Goal: Information Seeking & Learning: Check status

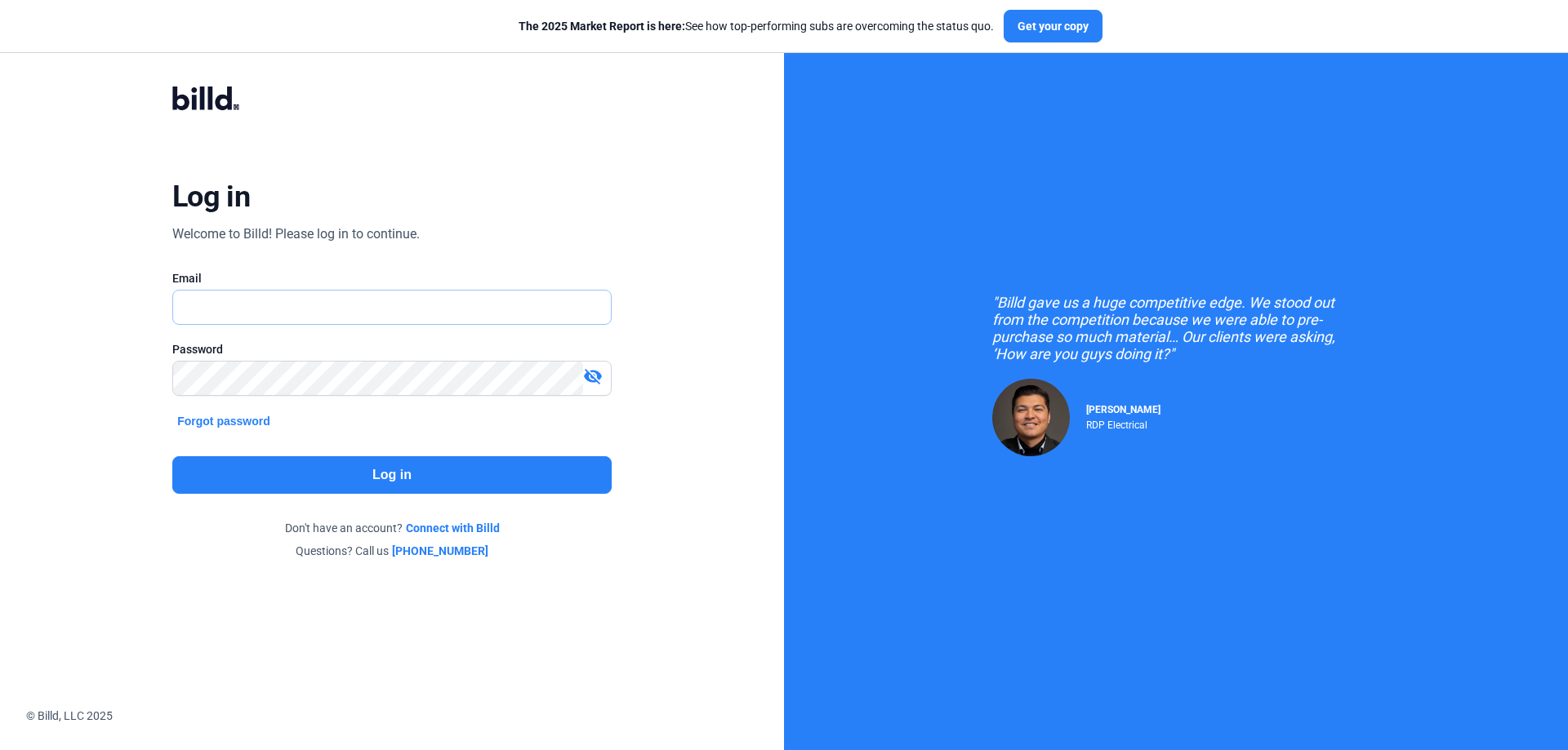
type input "[PERSON_NAME][EMAIL_ADDRESS][DOMAIN_NAME]"
click at [373, 479] on button "Log in" at bounding box center [392, 475] width 439 height 38
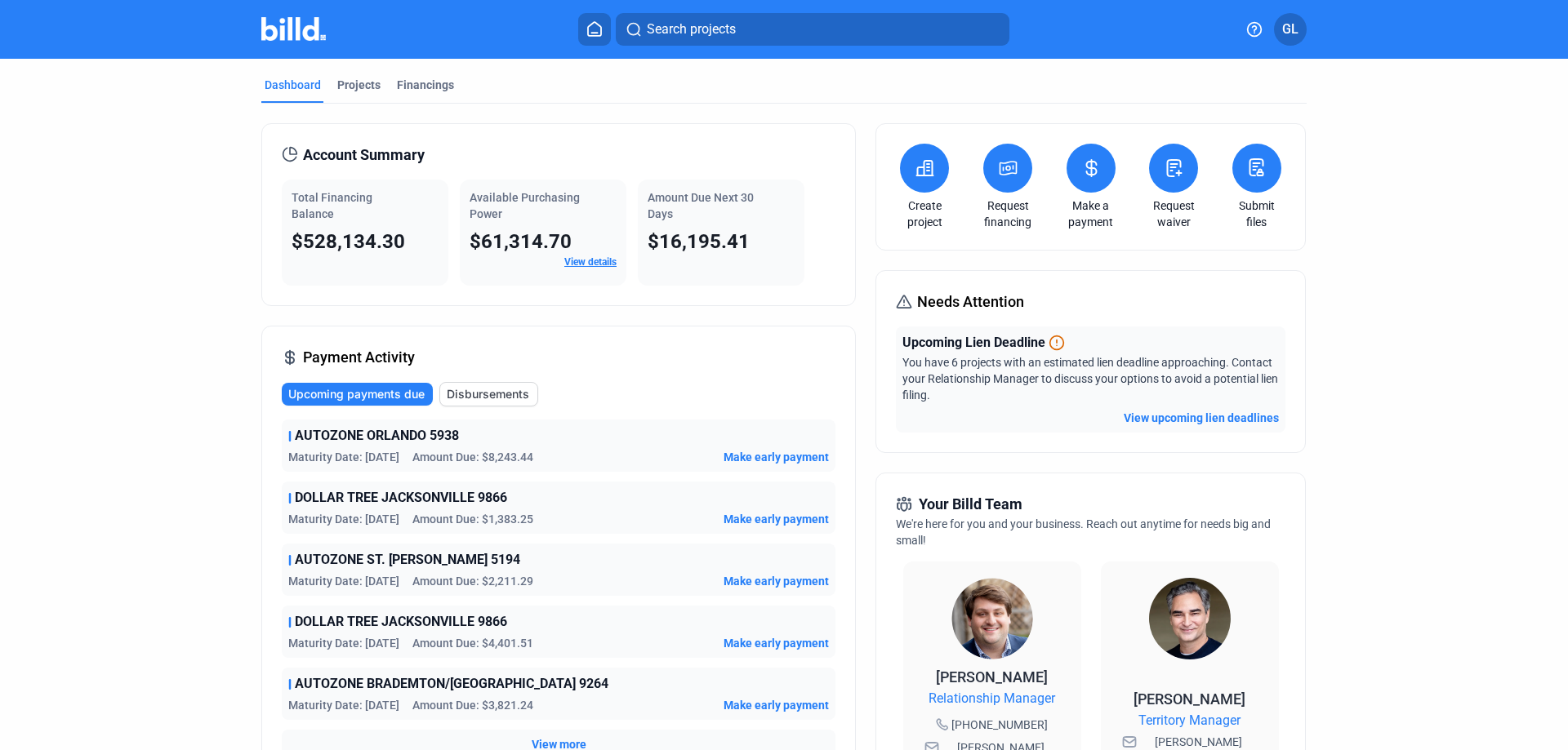
click at [1190, 421] on button "View upcoming lien deadlines" at bounding box center [1200, 418] width 155 height 17
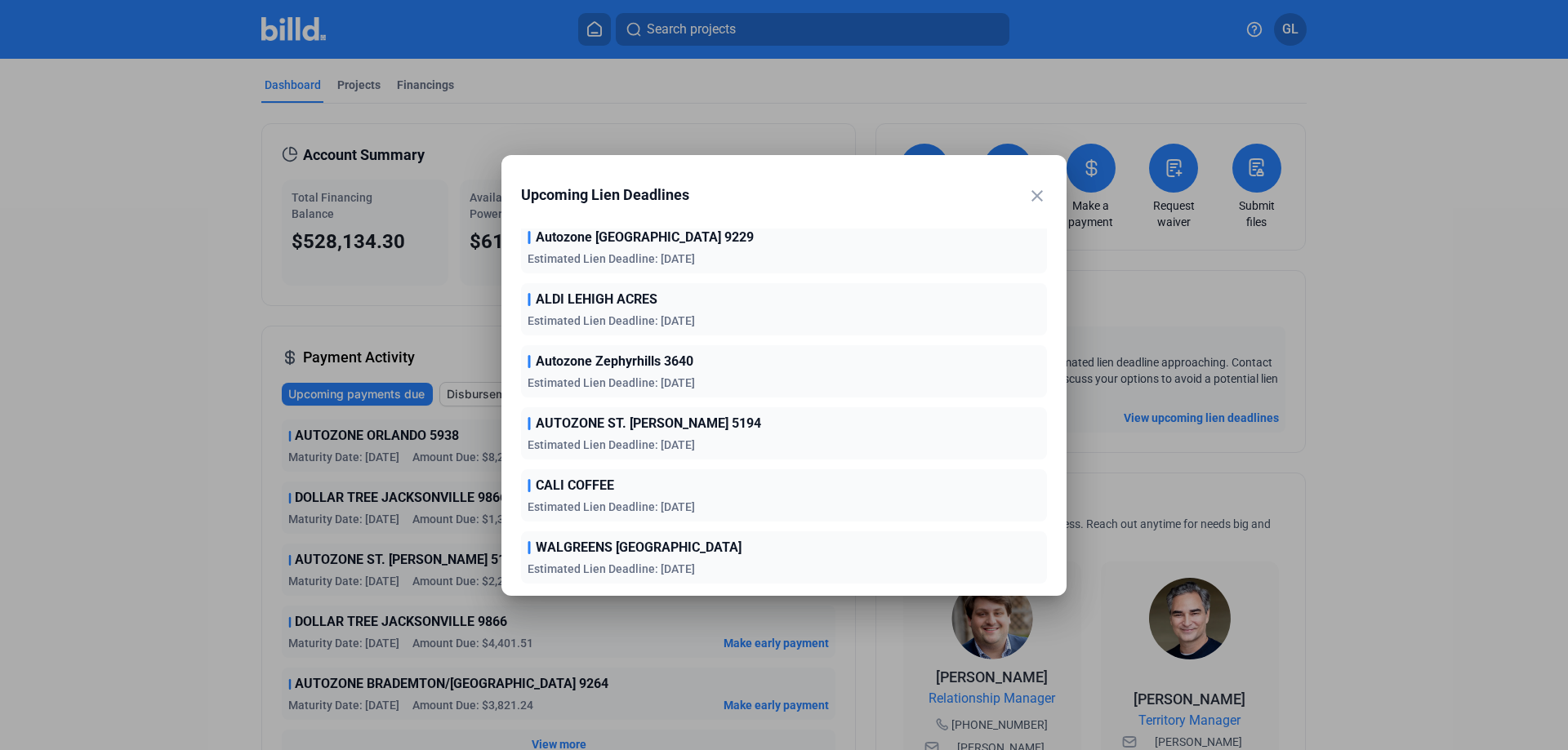
scroll to position [75, 0]
click at [1041, 193] on mat-icon "close" at bounding box center [1036, 195] width 19 height 19
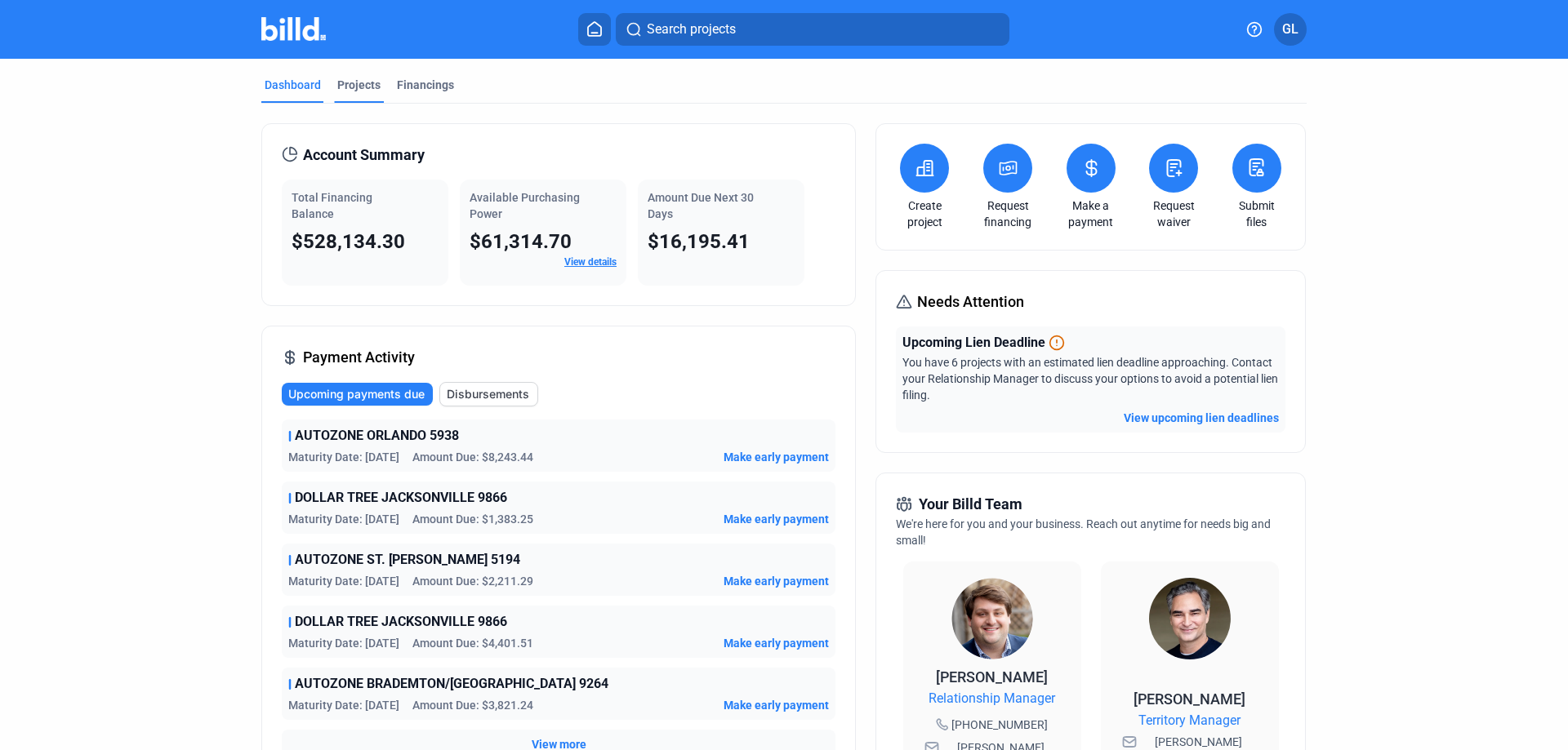
click at [346, 87] on div "Projects" at bounding box center [359, 85] width 43 height 17
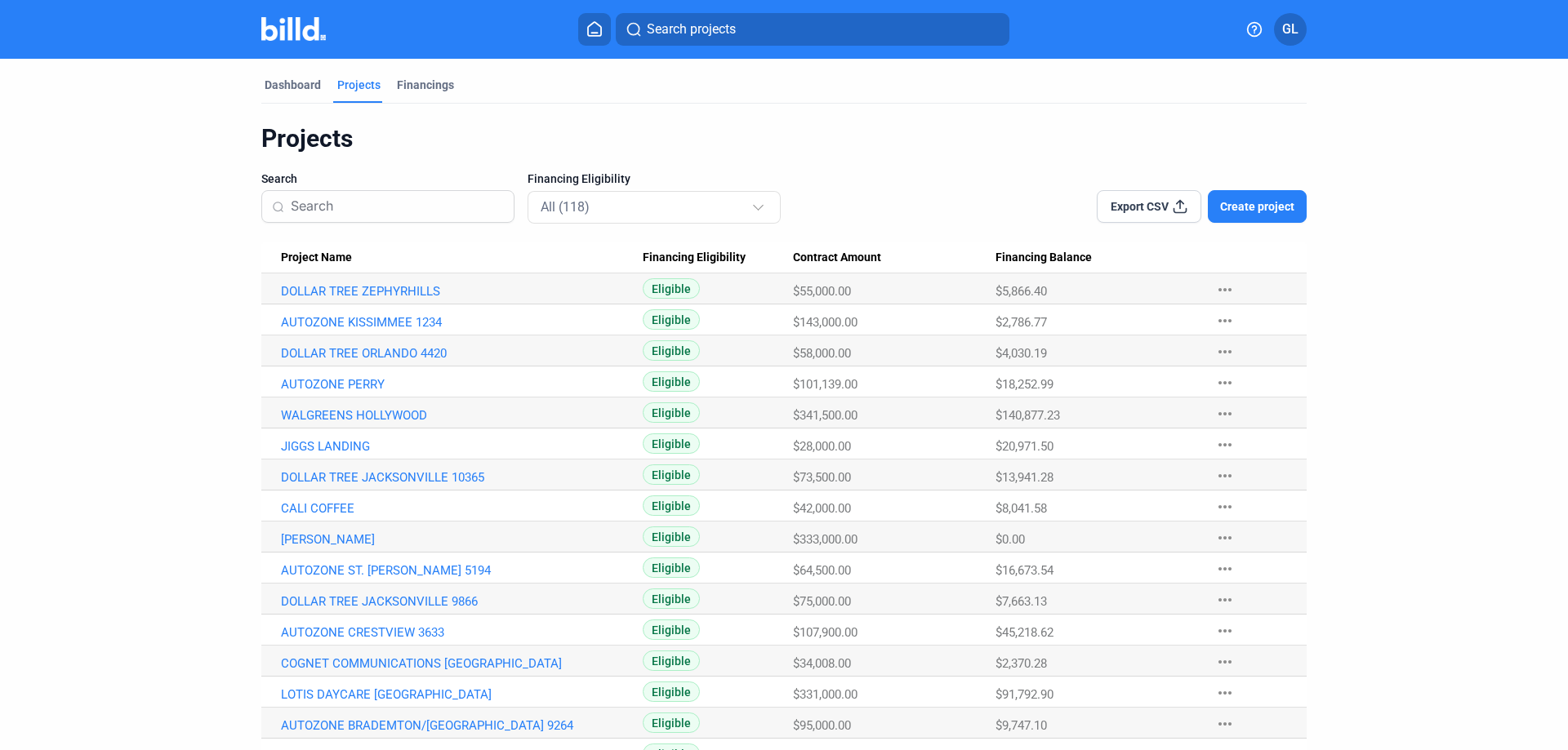
click at [402, 205] on input at bounding box center [397, 206] width 213 height 34
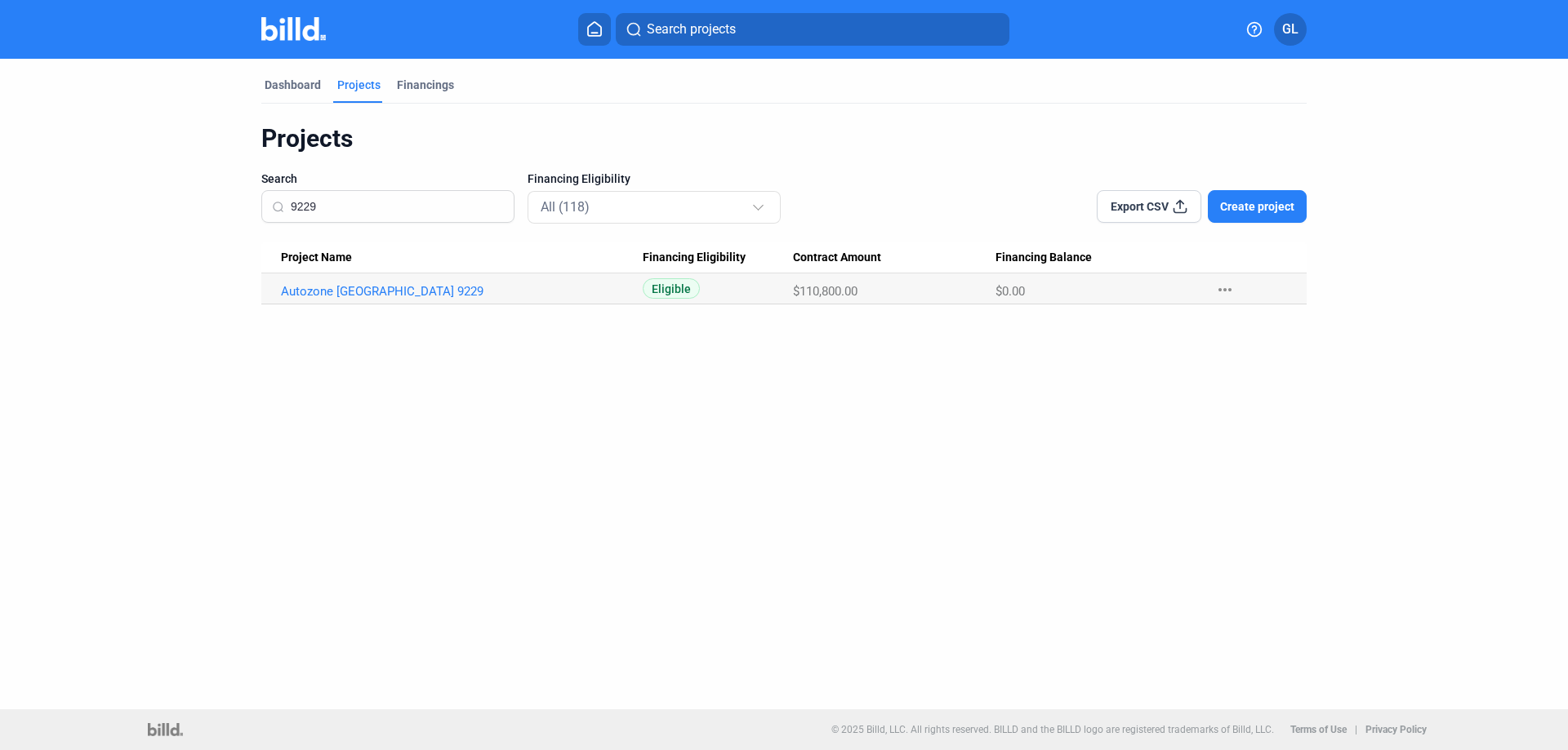
type input "9229"
click at [279, 84] on div "Dashboard" at bounding box center [292, 85] width 56 height 17
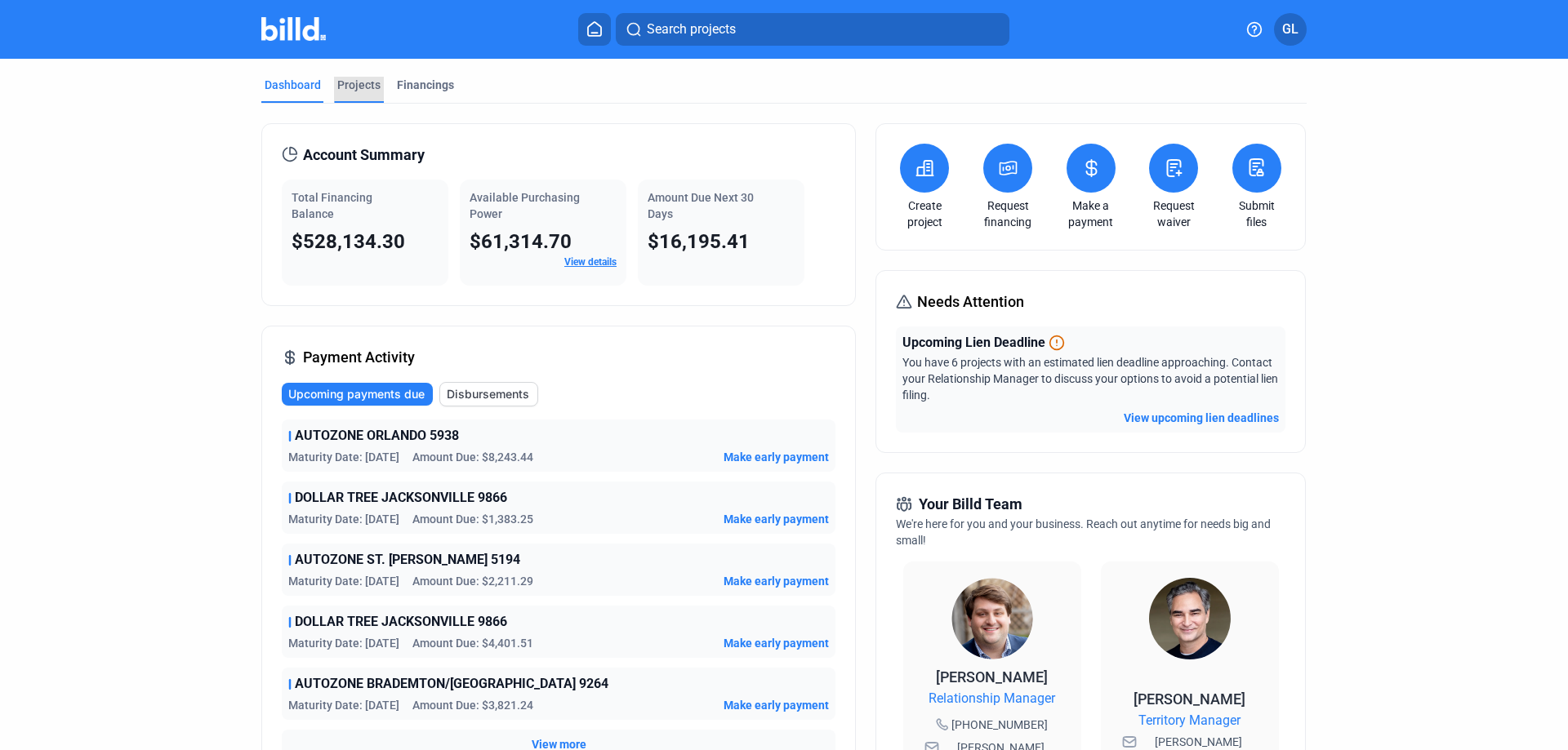
click at [352, 86] on div "Projects" at bounding box center [359, 85] width 43 height 17
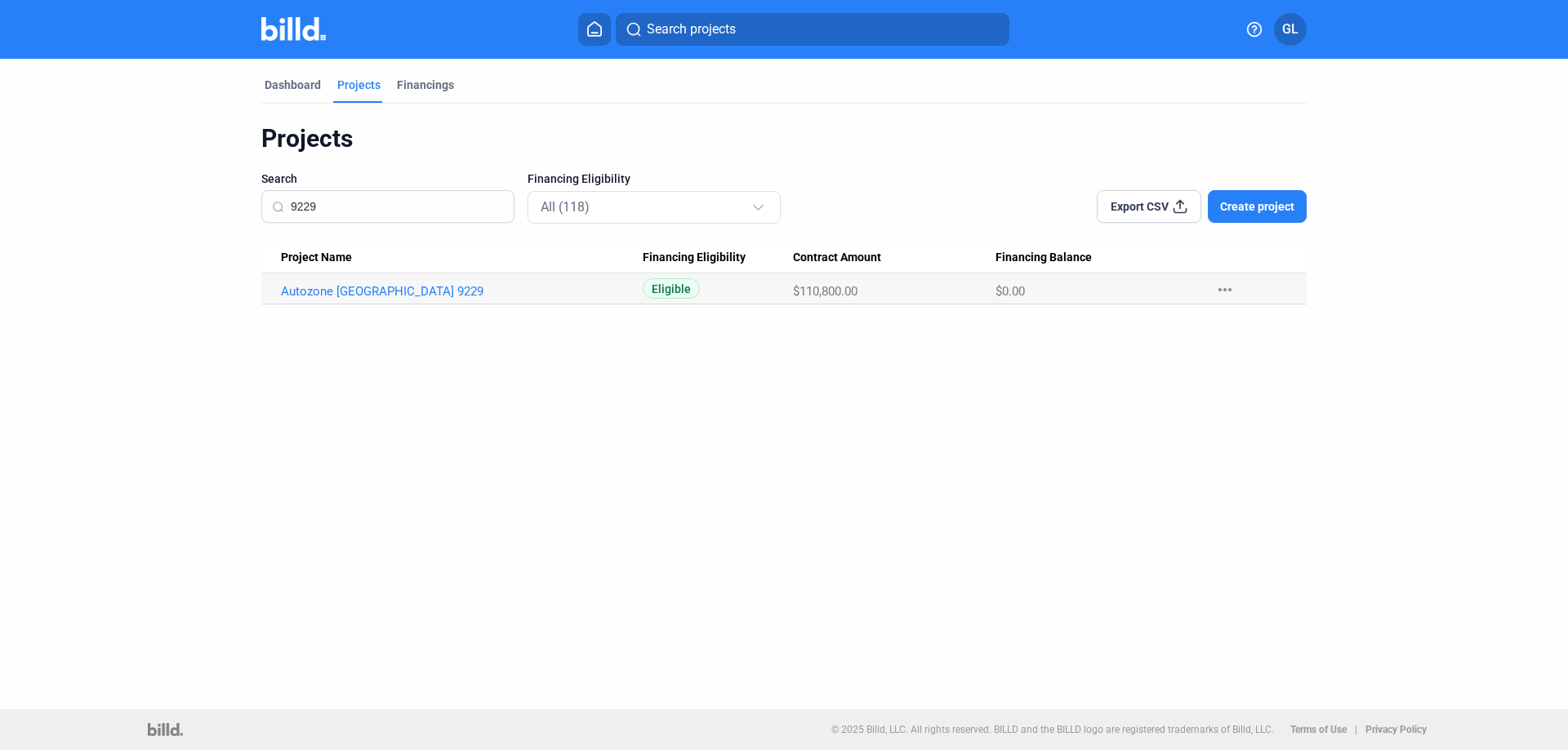
click at [379, 204] on input "9229" at bounding box center [397, 206] width 213 height 34
type input "9"
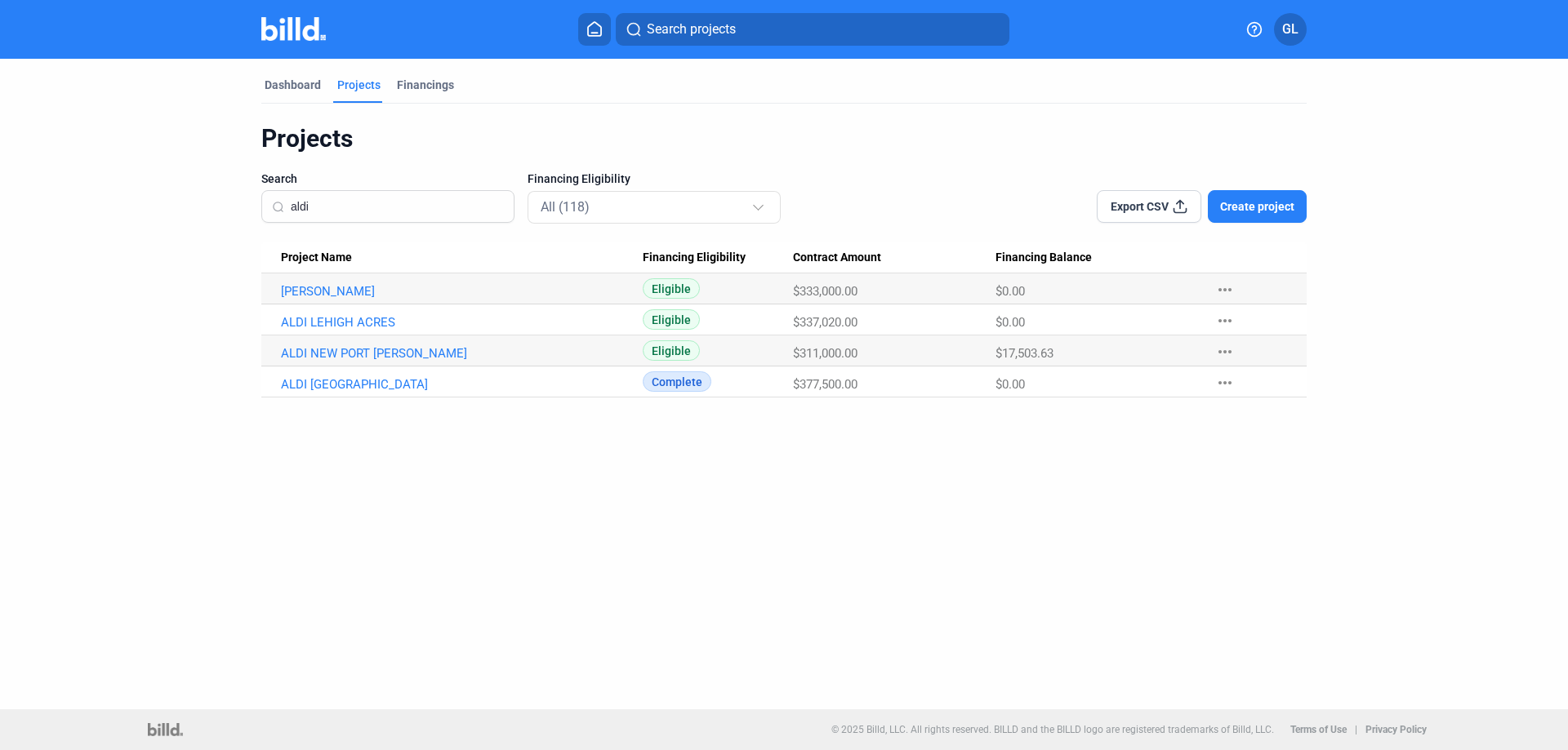
drag, startPoint x: 339, startPoint y: 207, endPoint x: 302, endPoint y: 204, distance: 37.1
click at [302, 204] on input "aldi" at bounding box center [397, 206] width 213 height 34
type input "a"
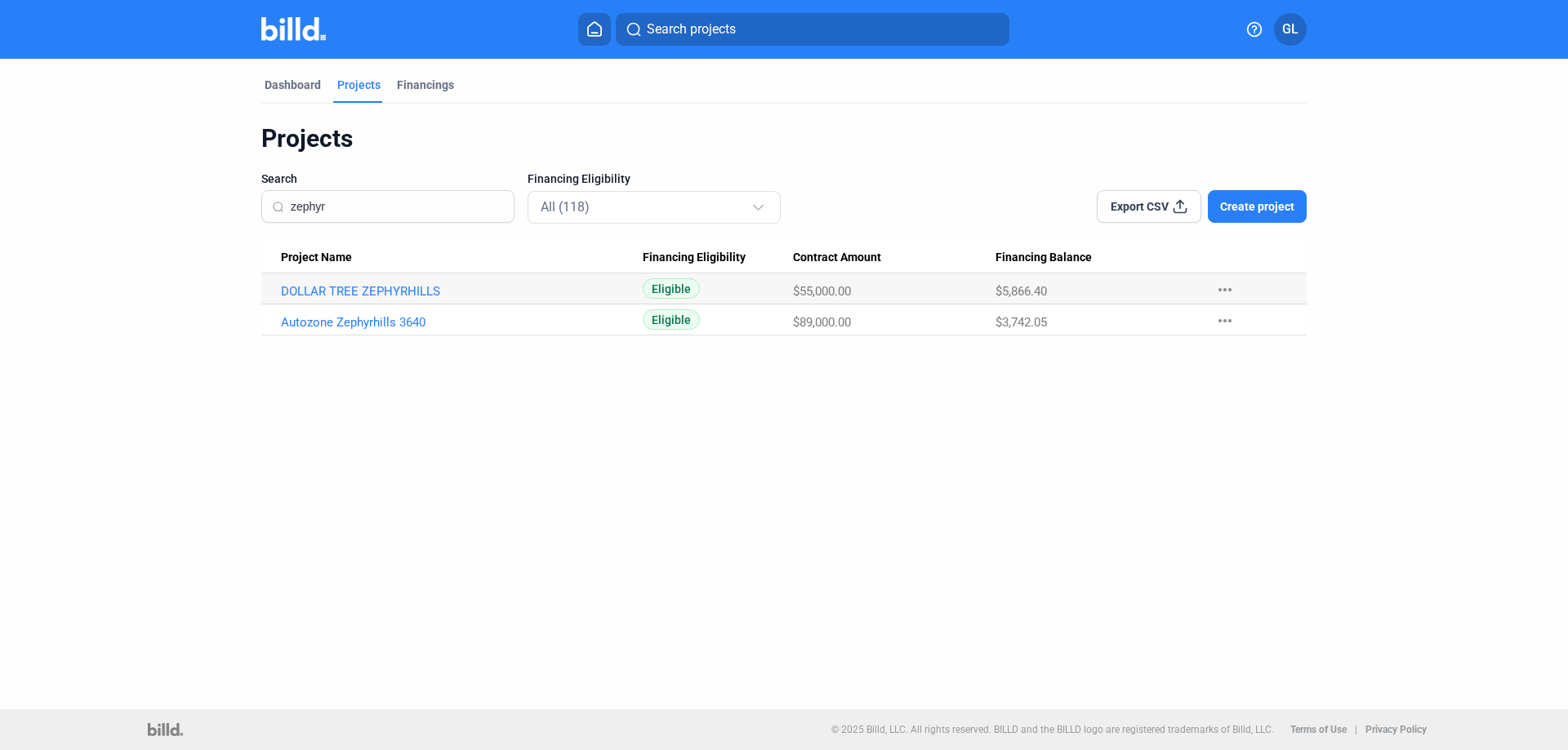
drag, startPoint x: 343, startPoint y: 213, endPoint x: 255, endPoint y: 225, distance: 88.8
click at [253, 223] on div "Dashboard Projects Financings Projects Search zephyr Financing Eligibility All …" at bounding box center [783, 197] width 1110 height 277
drag, startPoint x: 370, startPoint y: 213, endPoint x: 253, endPoint y: 223, distance: 117.4
click at [253, 222] on div "Dashboard Projects Financings Projects Search 5194 Financing Eligibility All (1…" at bounding box center [783, 182] width 1110 height 246
drag, startPoint x: 359, startPoint y: 205, endPoint x: 262, endPoint y: 215, distance: 97.5
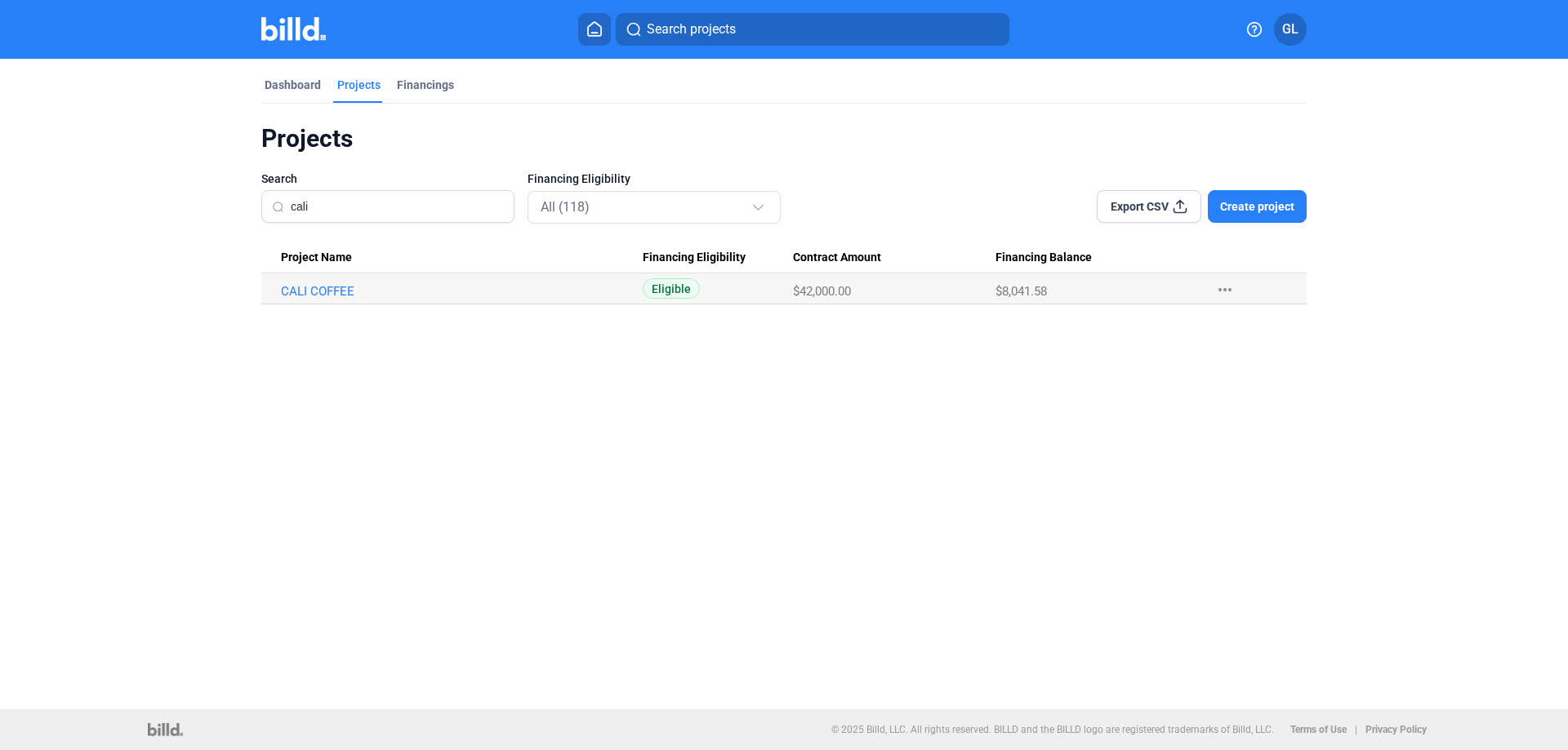
click at [270, 213] on div "cali" at bounding box center [388, 206] width 253 height 33
type input "[PERSON_NAME]"
click at [280, 36] on img at bounding box center [293, 29] width 64 height 24
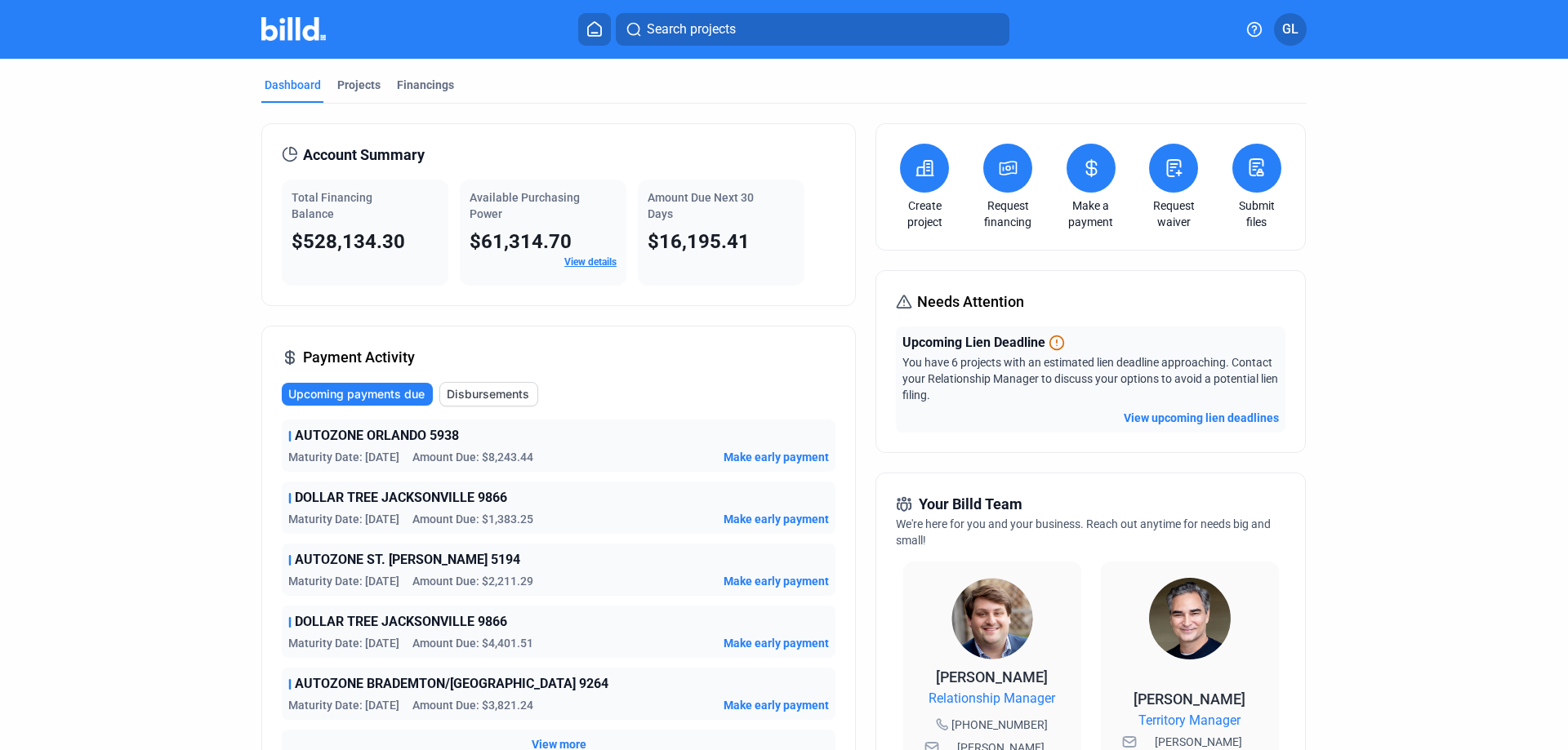
click at [1198, 414] on button "View upcoming lien deadlines" at bounding box center [1200, 418] width 155 height 17
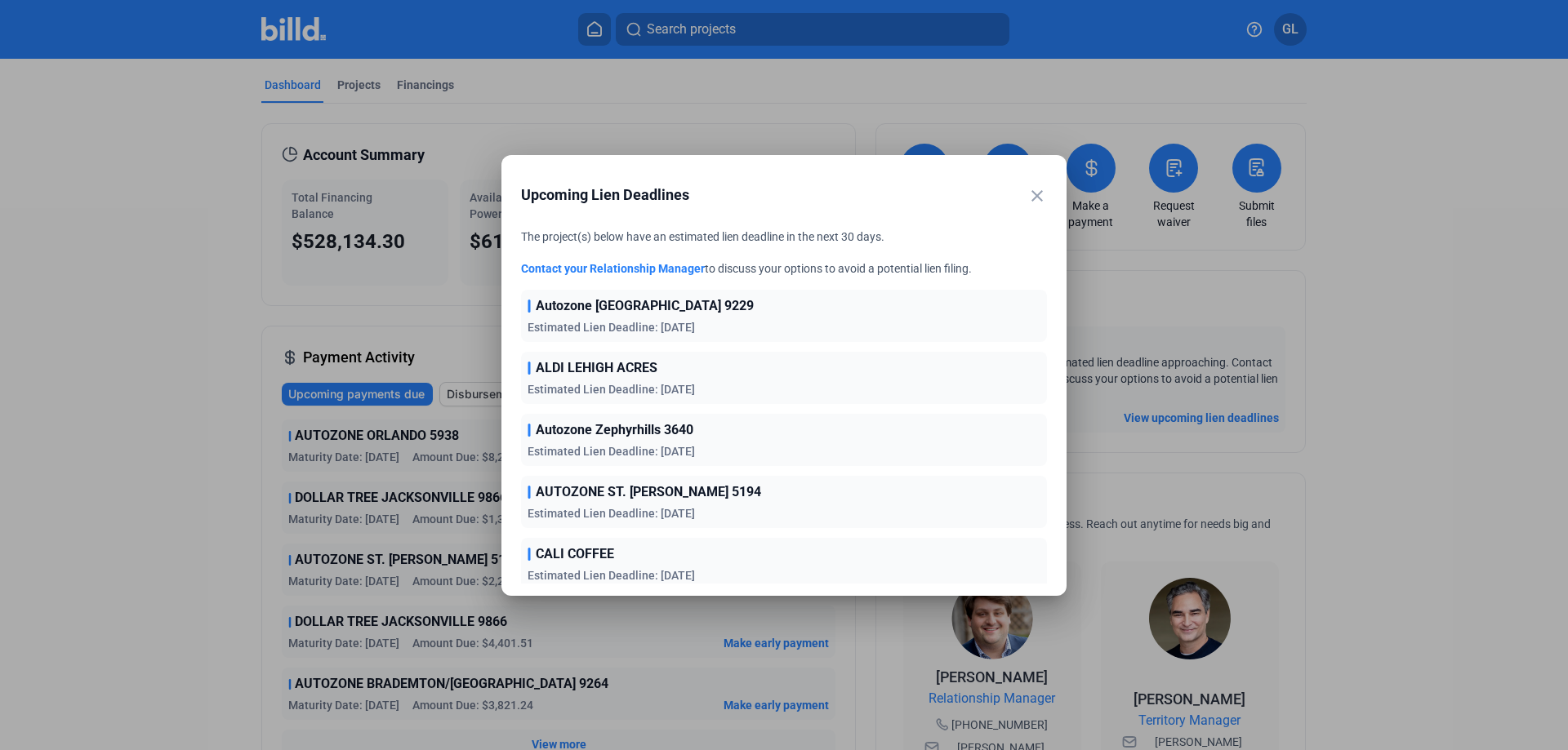
scroll to position [75, 0]
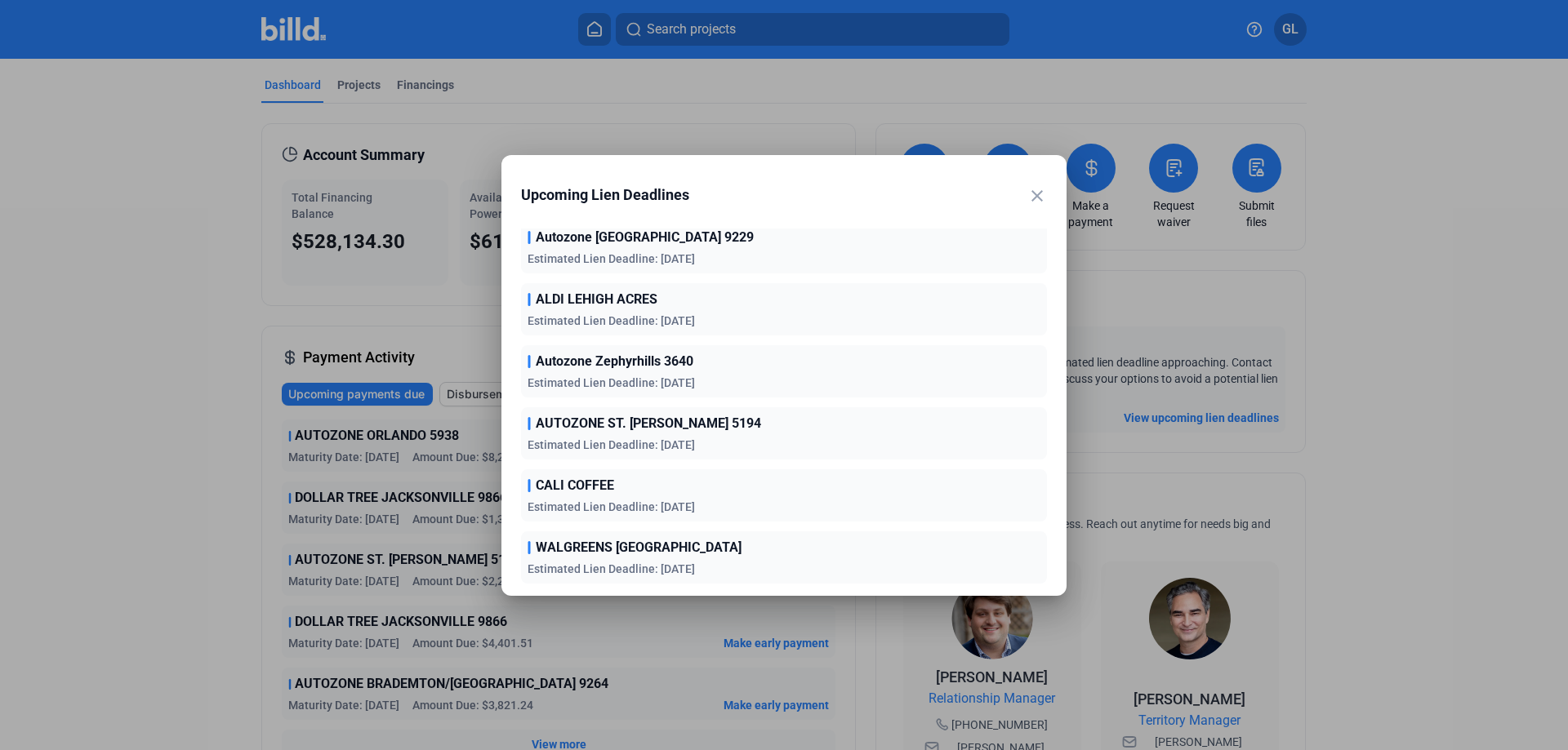
click at [1037, 196] on mat-icon "close" at bounding box center [1036, 195] width 19 height 19
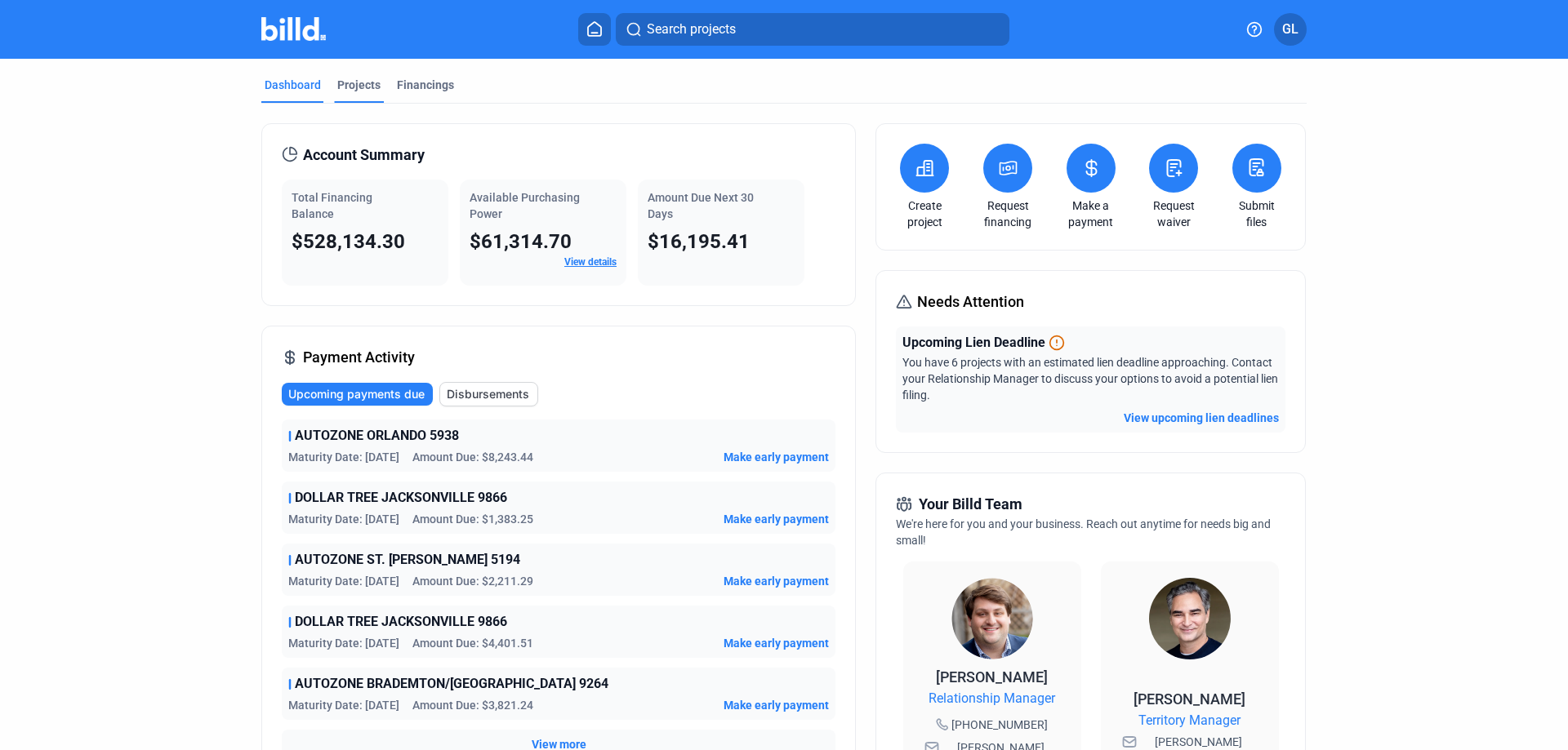
click at [351, 91] on div "Projects" at bounding box center [359, 85] width 43 height 17
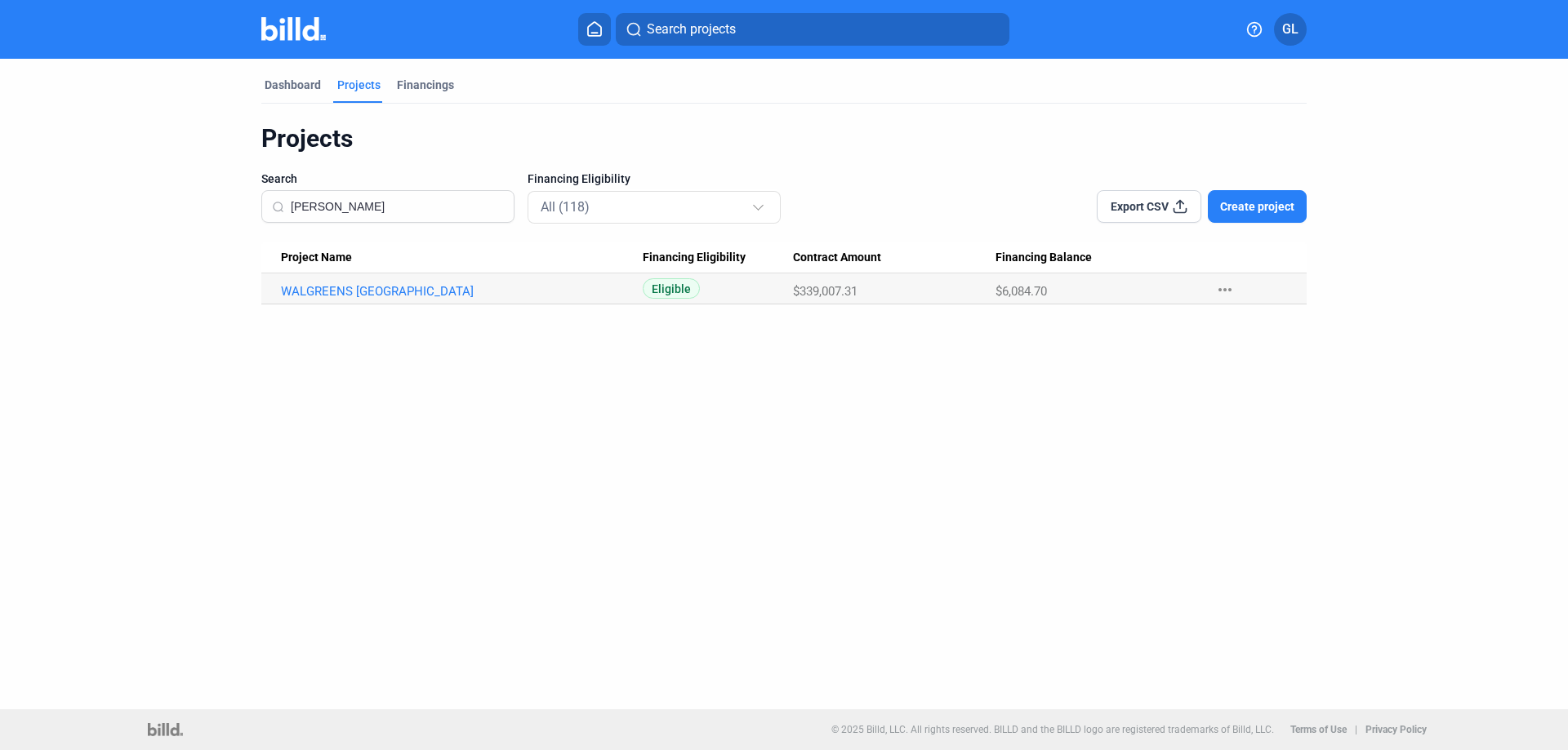
drag, startPoint x: 388, startPoint y: 210, endPoint x: 220, endPoint y: 230, distance: 169.2
click at [220, 230] on dashboard "Dashboard Projects Financings Projects Search [PERSON_NAME] Financing Eligibili…" at bounding box center [783, 182] width 1411 height 246
type input "cali"
click at [313, 287] on link "CALI COFFEE" at bounding box center [461, 292] width 361 height 15
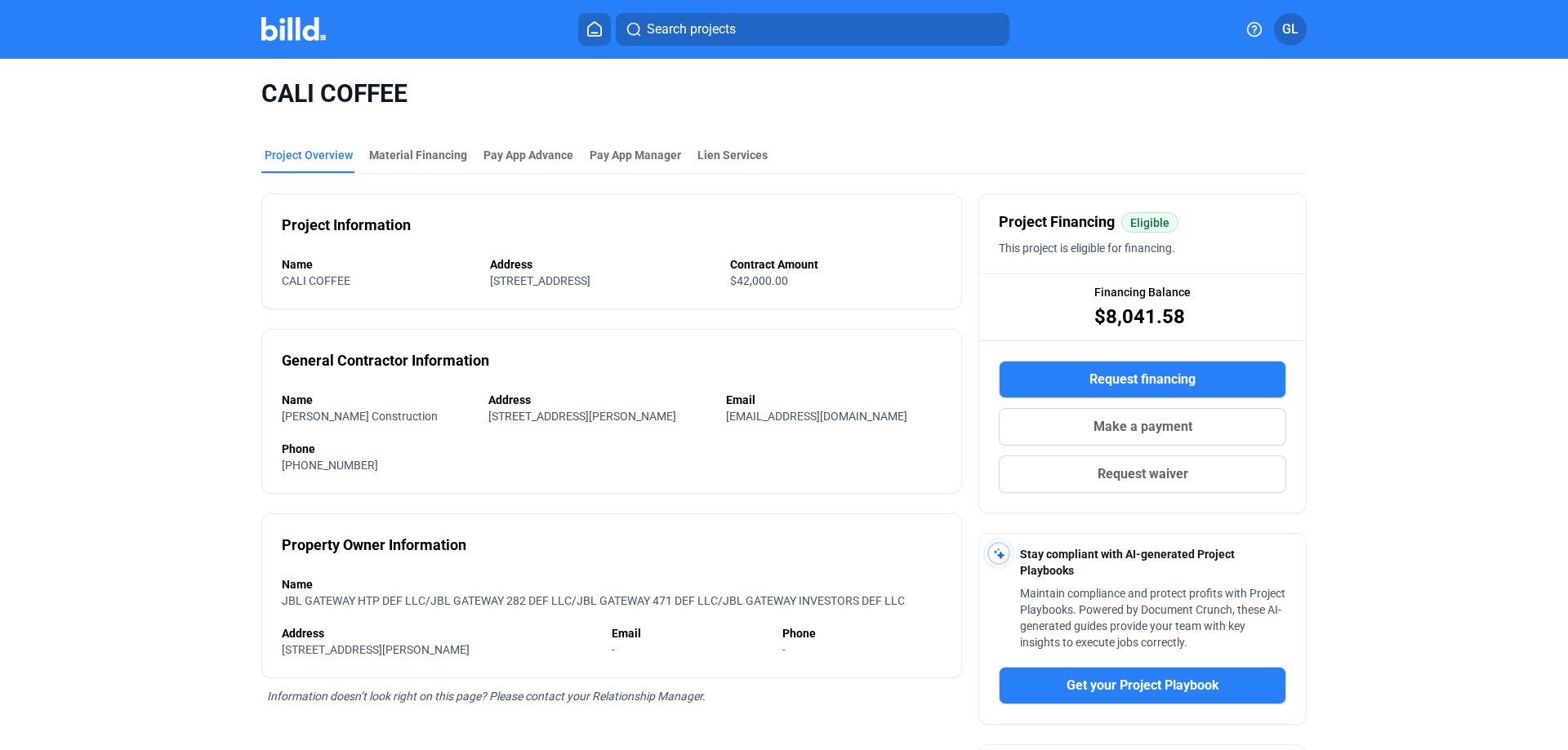
drag, startPoint x: 887, startPoint y: 113, endPoint x: 1370, endPoint y: 199, distance: 490.6
click at [1370, 199] on div "CALI COFFEE Project Overview Material Financing Pay App Advance Pay App Manager…" at bounding box center [784, 493] width 1317 height 870
click at [282, 26] on img at bounding box center [293, 29] width 64 height 24
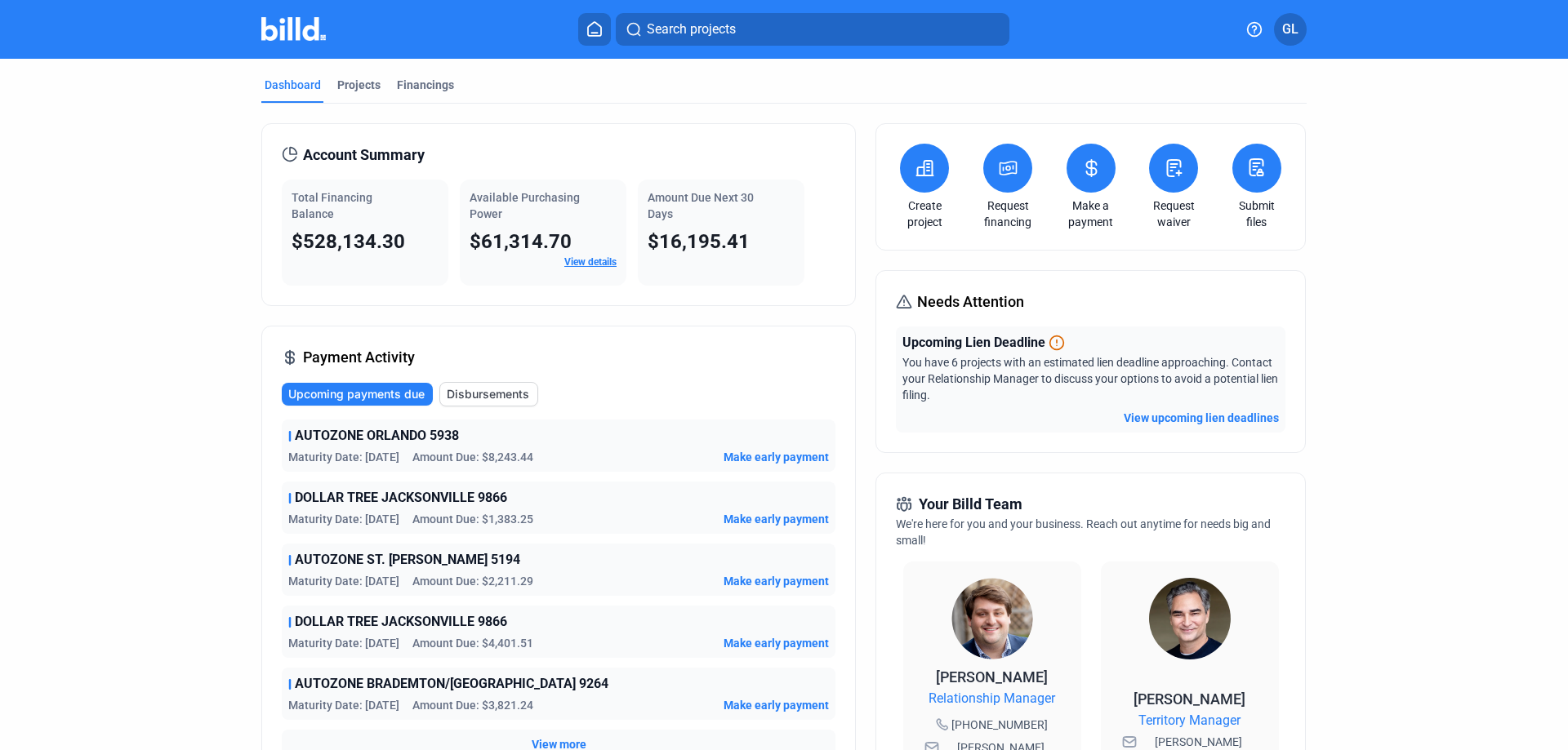
click at [295, 23] on img at bounding box center [293, 29] width 64 height 24
click at [369, 85] on div "Projects" at bounding box center [359, 85] width 43 height 17
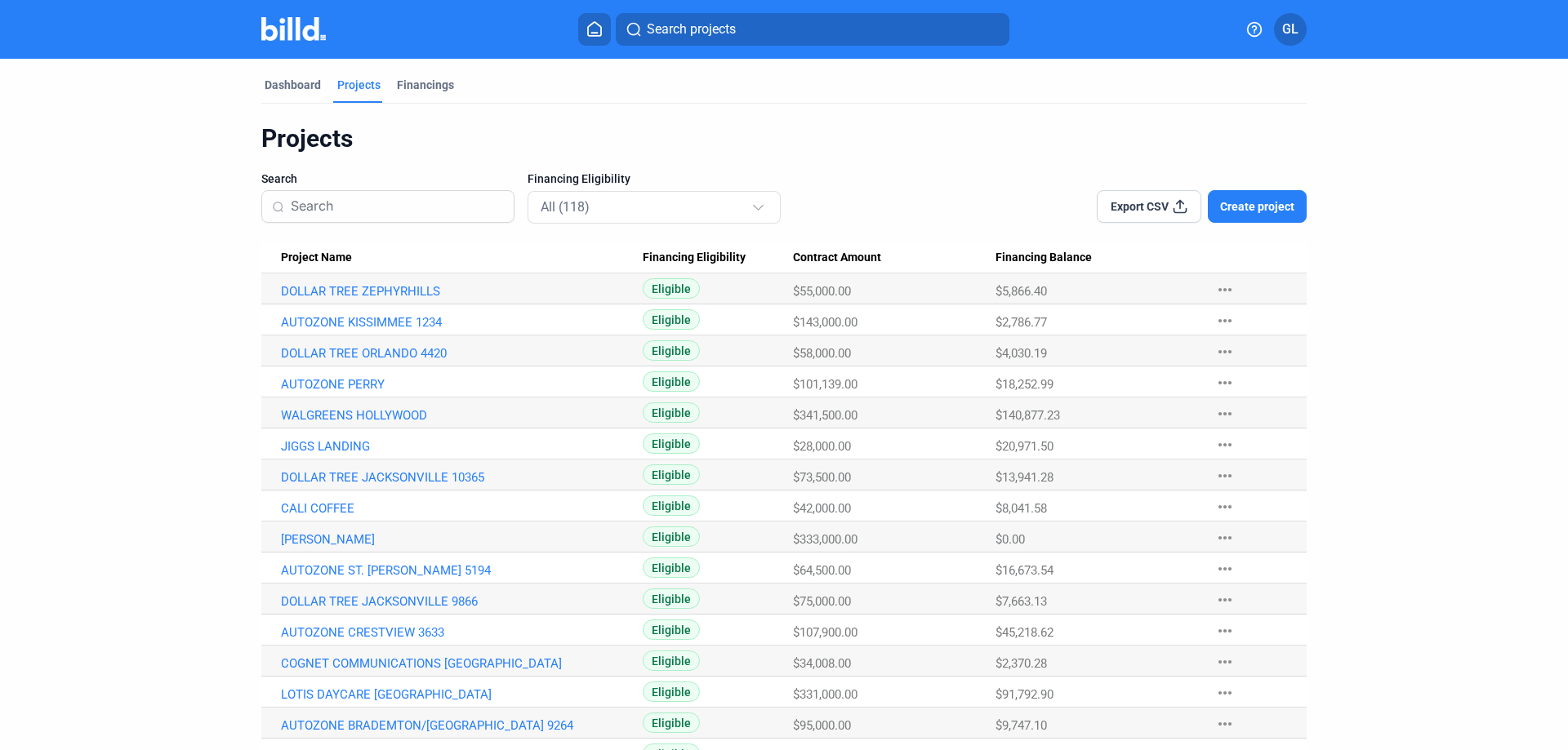
click at [357, 211] on input at bounding box center [397, 206] width 213 height 34
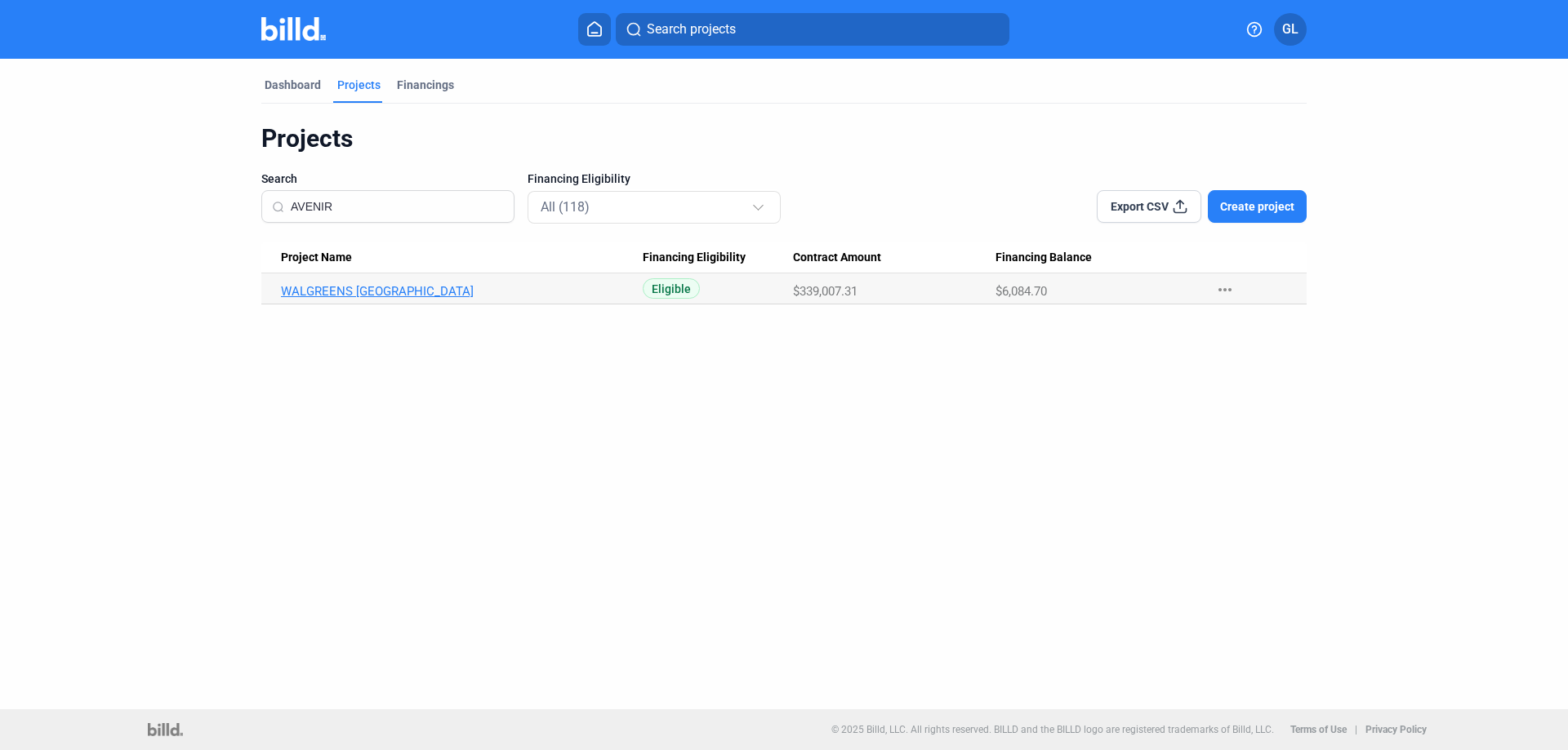
type input "AVENIR"
click at [422, 292] on link "WALGREENS [GEOGRAPHIC_DATA]" at bounding box center [461, 292] width 361 height 15
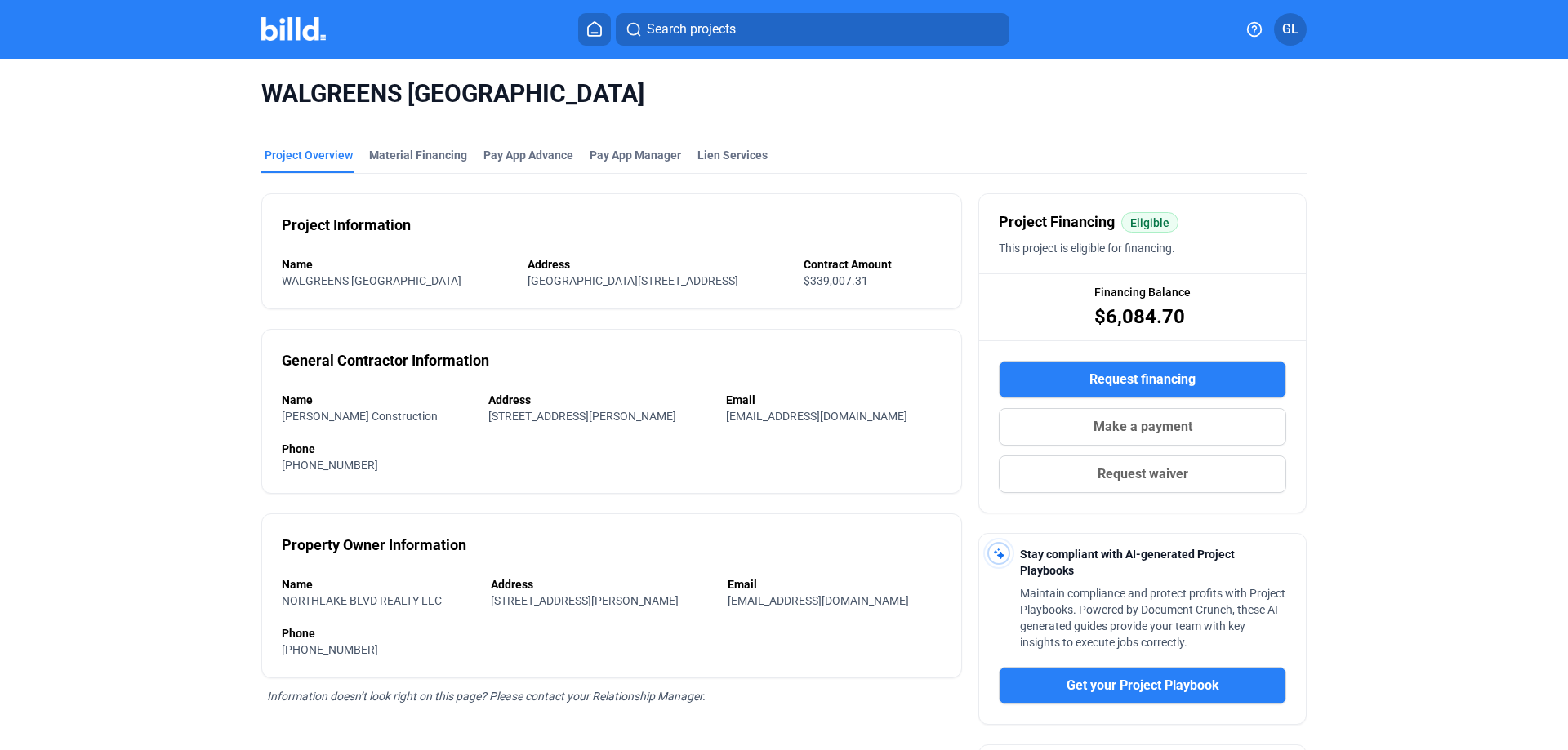
click at [407, 145] on mat-tab-group "Project Overview Material Financing Pay App Advance Pay App Manager Lien Servic…" at bounding box center [784, 519] width 1045 height 780
click at [415, 151] on div "Material Financing" at bounding box center [417, 155] width 98 height 17
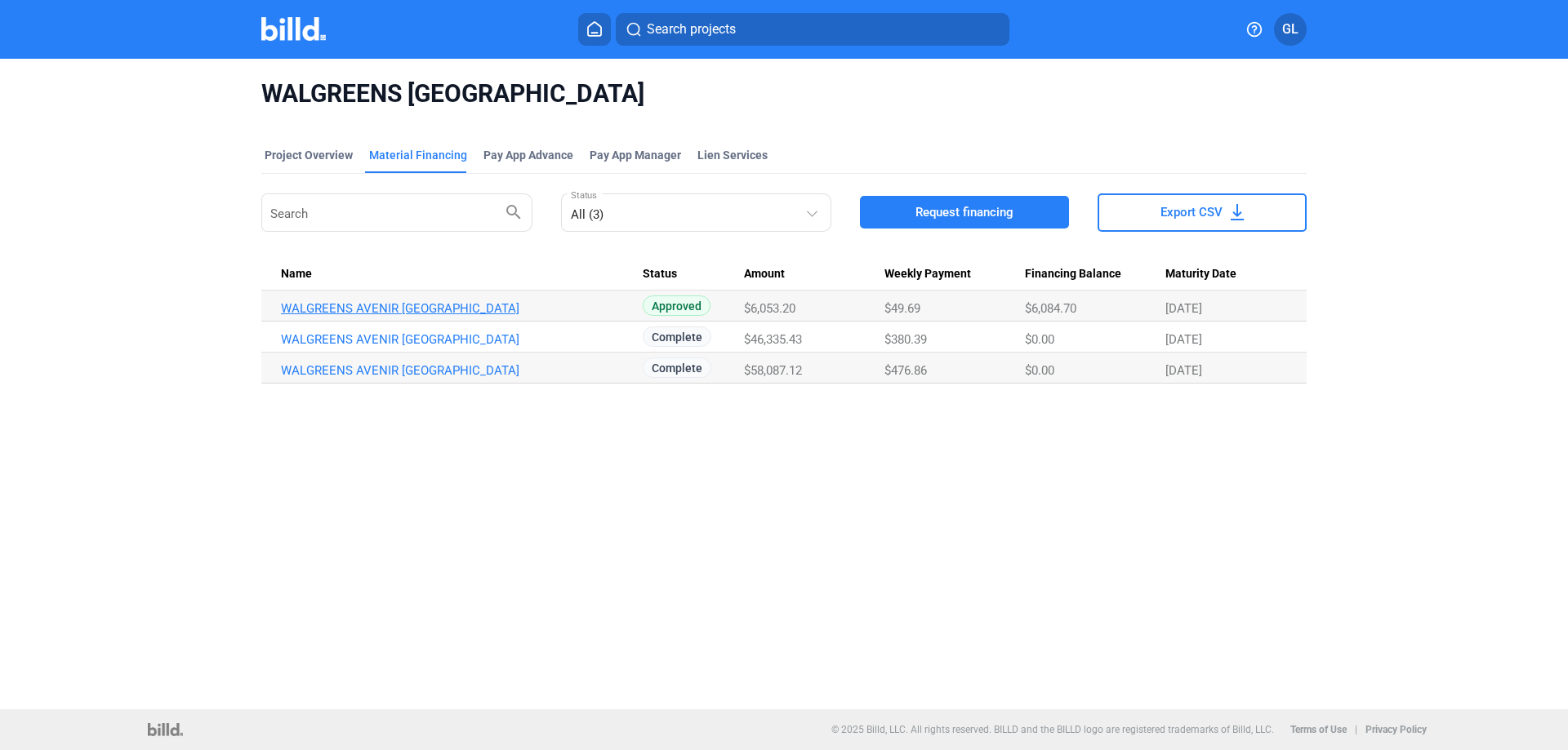
click at [529, 305] on link "WALGREENS AVENIR [GEOGRAPHIC_DATA]" at bounding box center [461, 309] width 361 height 15
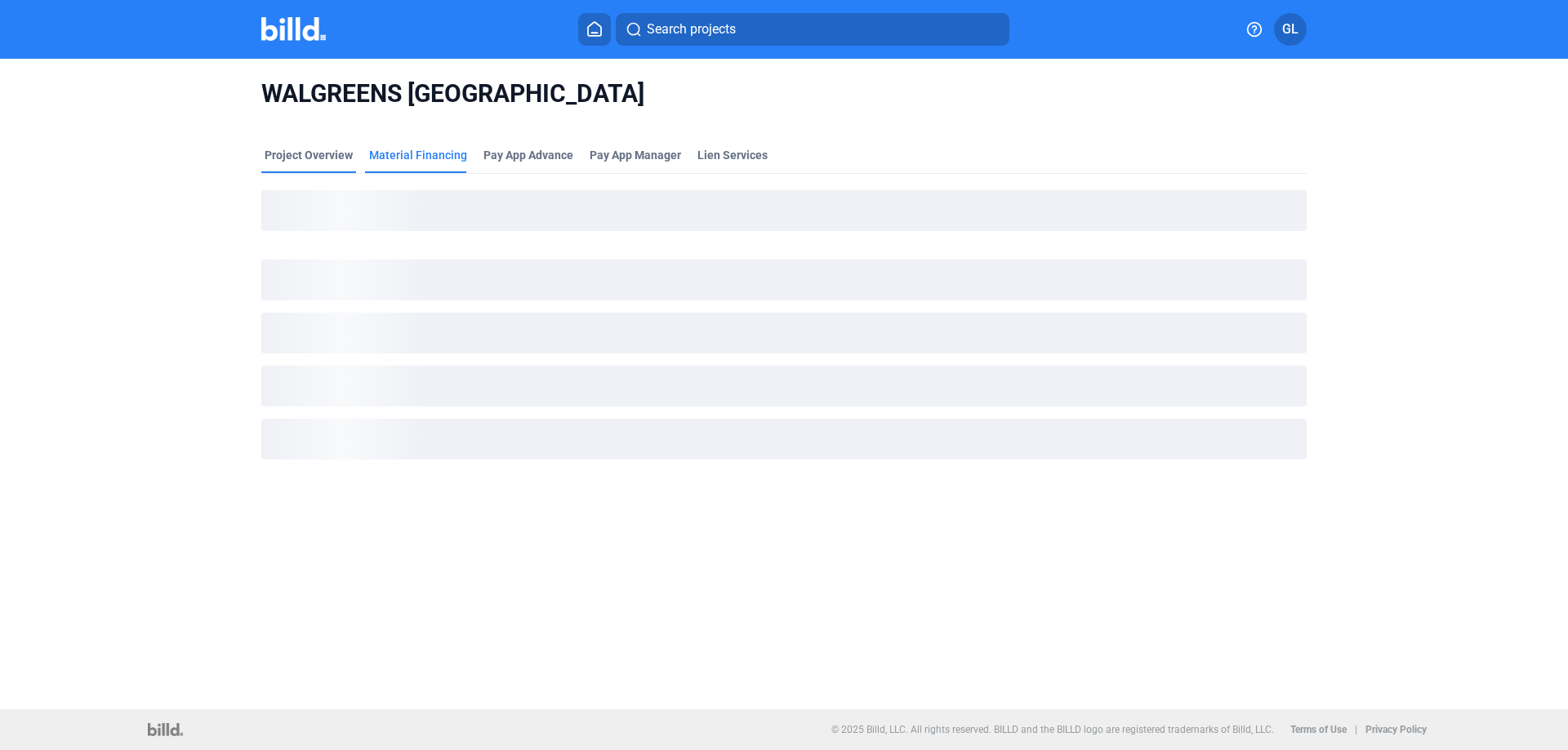
click at [314, 154] on div "Project Overview" at bounding box center [308, 155] width 88 height 17
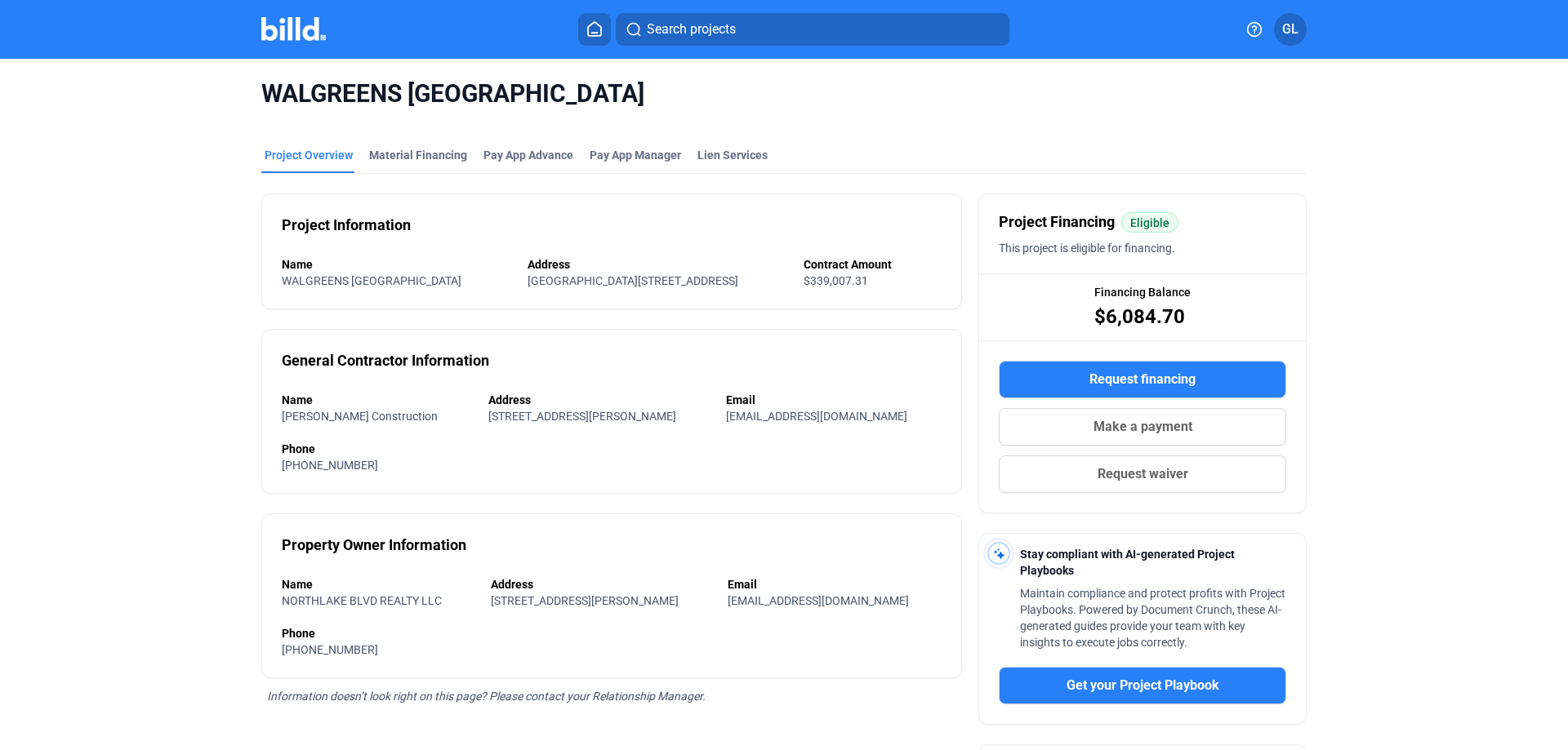
click at [284, 30] on img at bounding box center [293, 29] width 64 height 24
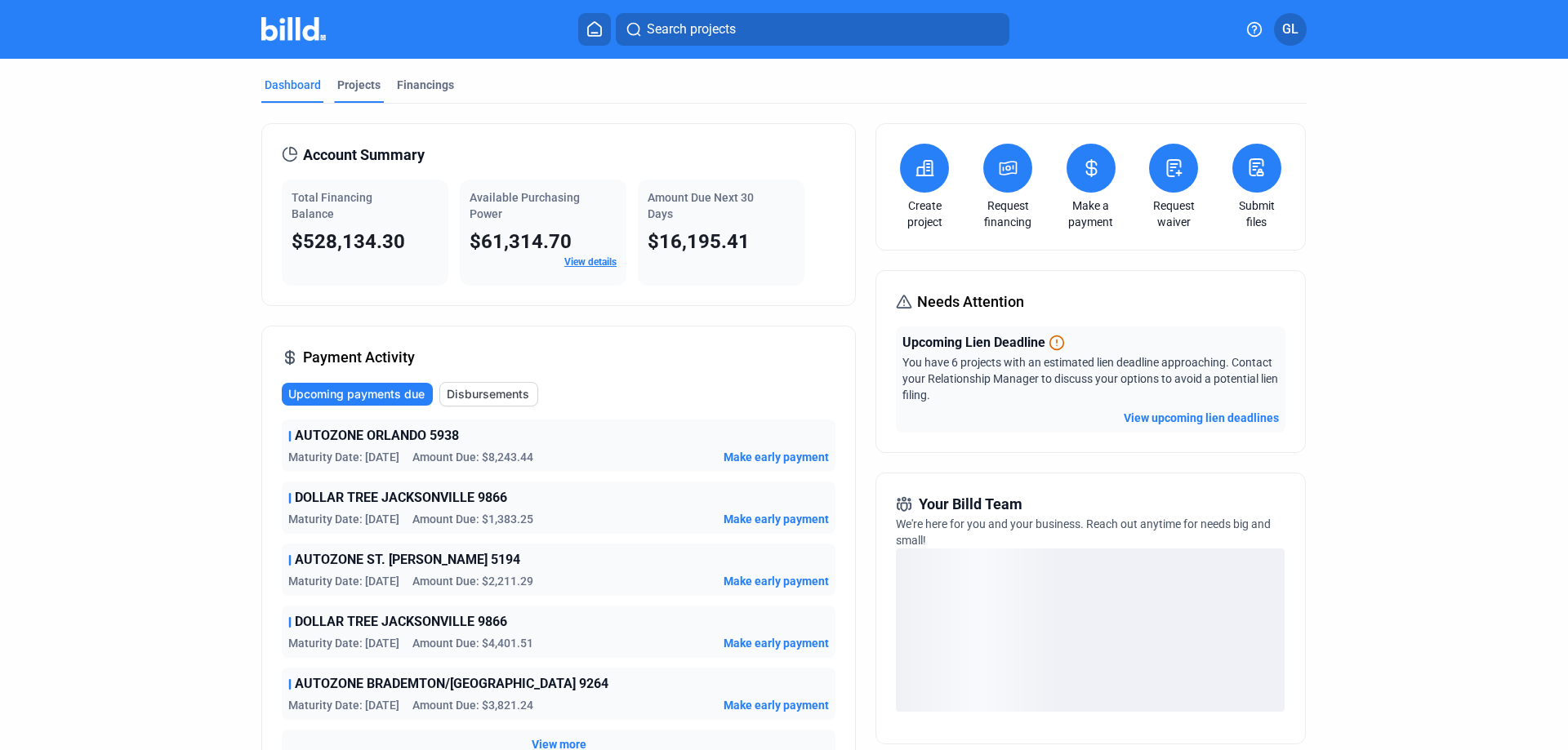
click at [354, 86] on div "Projects" at bounding box center [359, 85] width 43 height 17
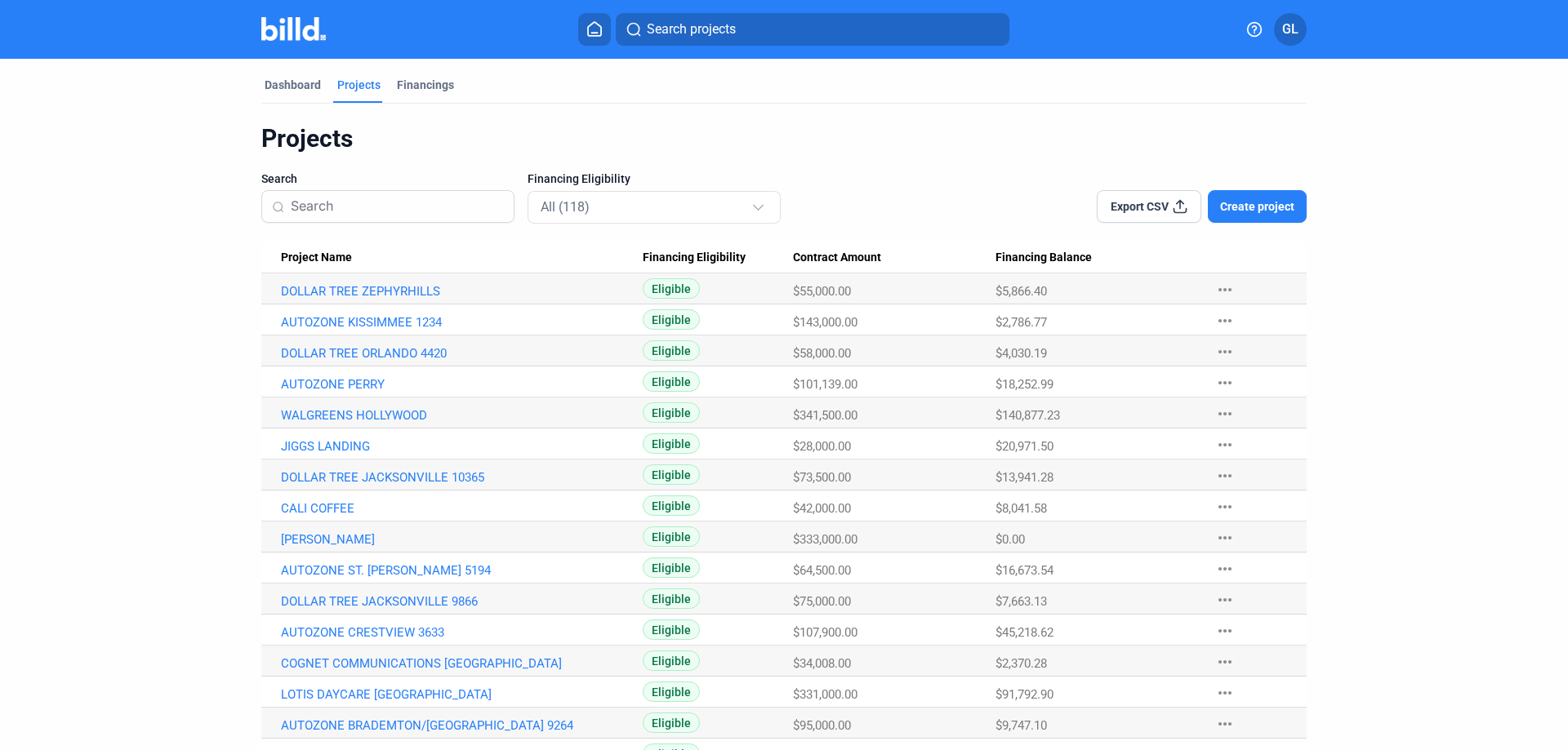
click at [409, 208] on input at bounding box center [397, 206] width 213 height 34
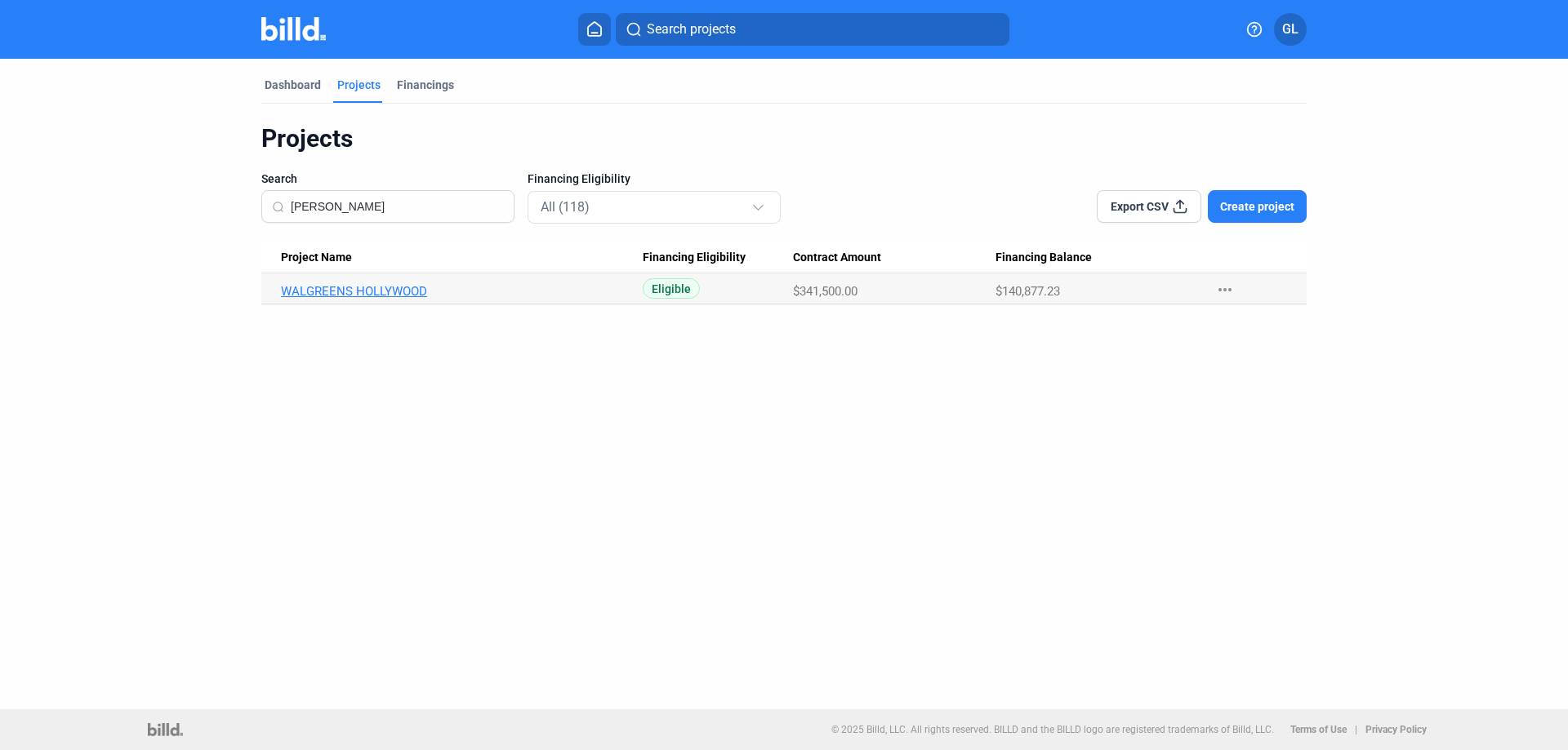
type input "[PERSON_NAME]"
click at [387, 288] on link "WALGREENS HOLLYWOOD" at bounding box center [461, 292] width 361 height 15
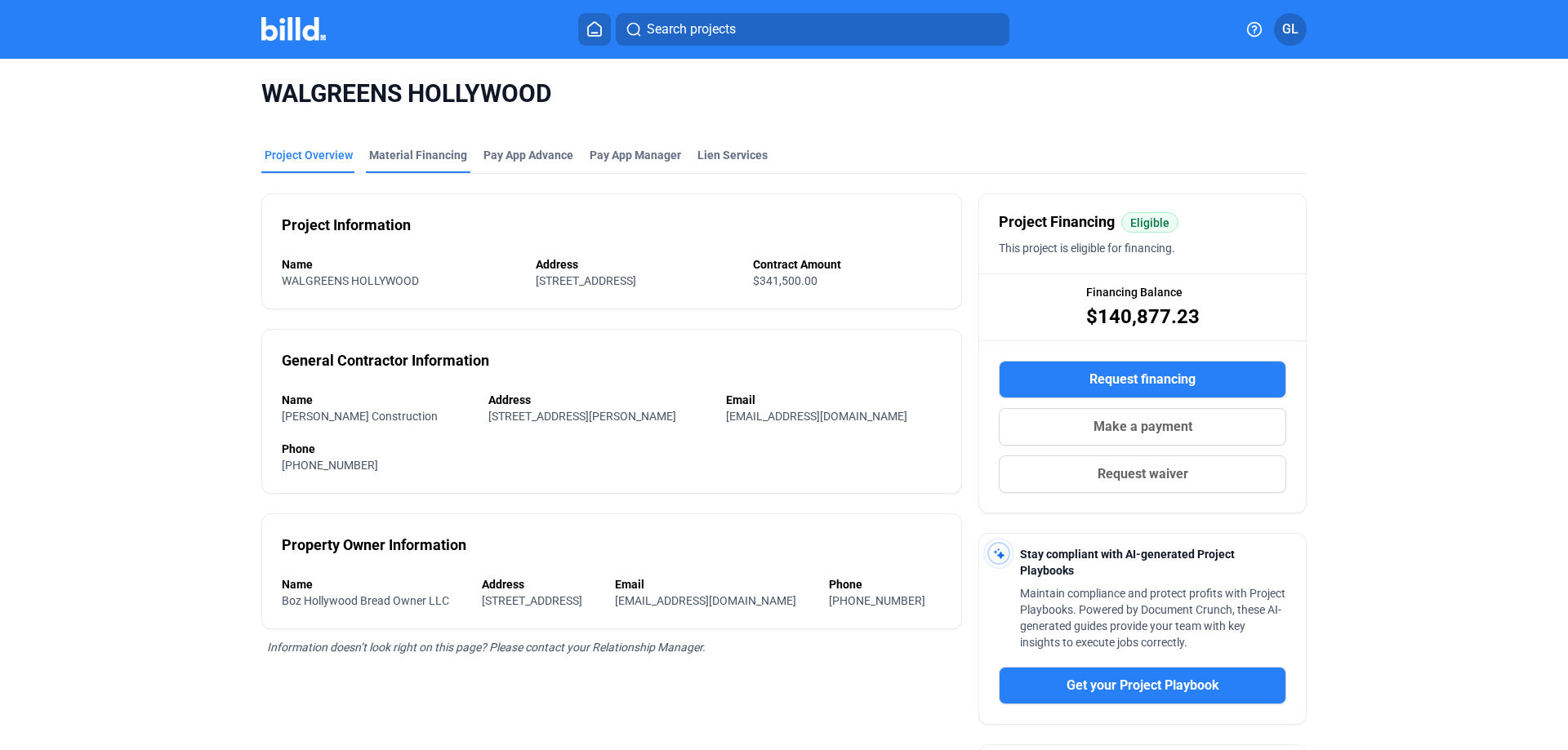
click at [413, 160] on div "Material Financing" at bounding box center [417, 155] width 98 height 17
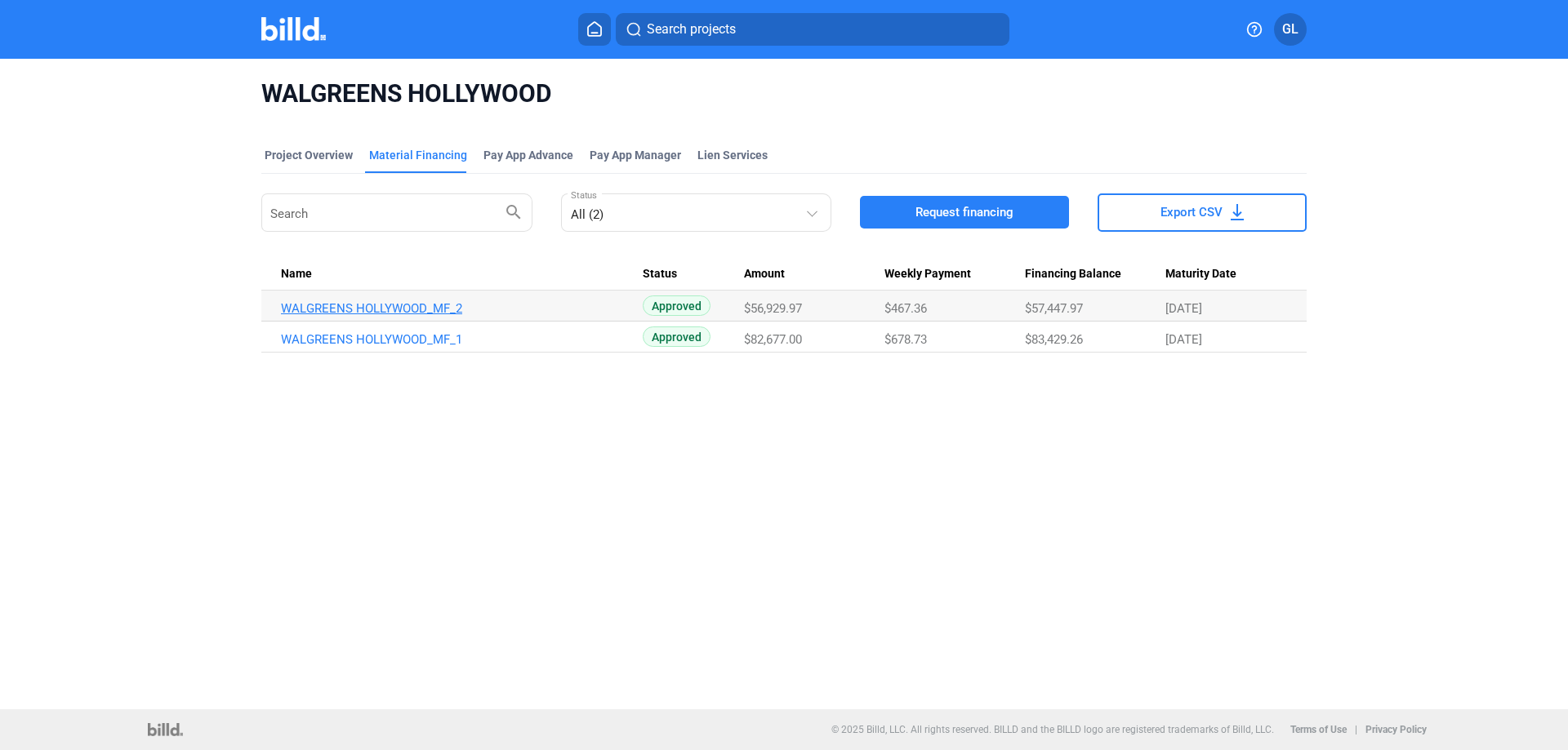
click at [398, 304] on link "WALGREENS HOLLYWOOD_MF_2" at bounding box center [461, 309] width 361 height 15
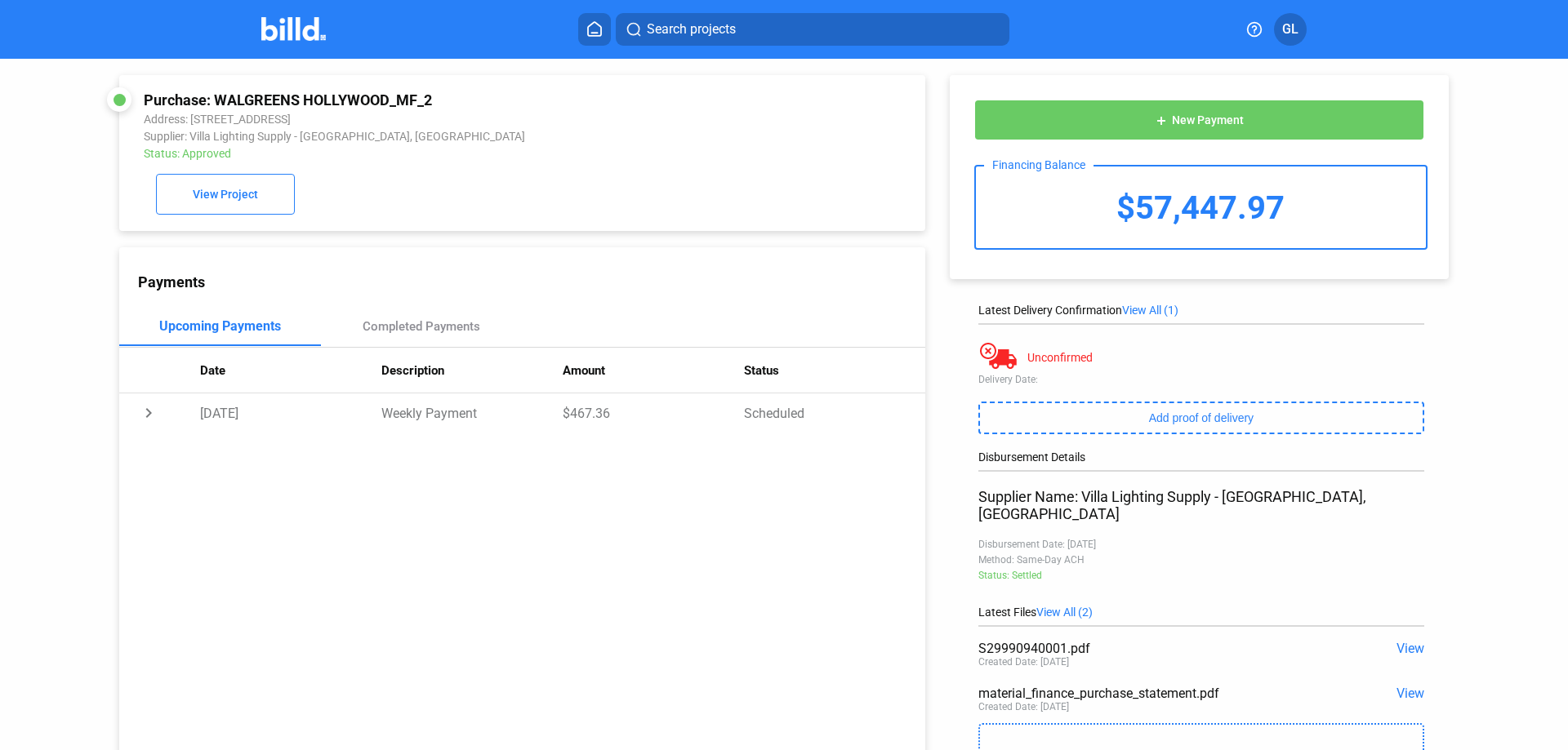
click at [282, 25] on img at bounding box center [293, 29] width 64 height 24
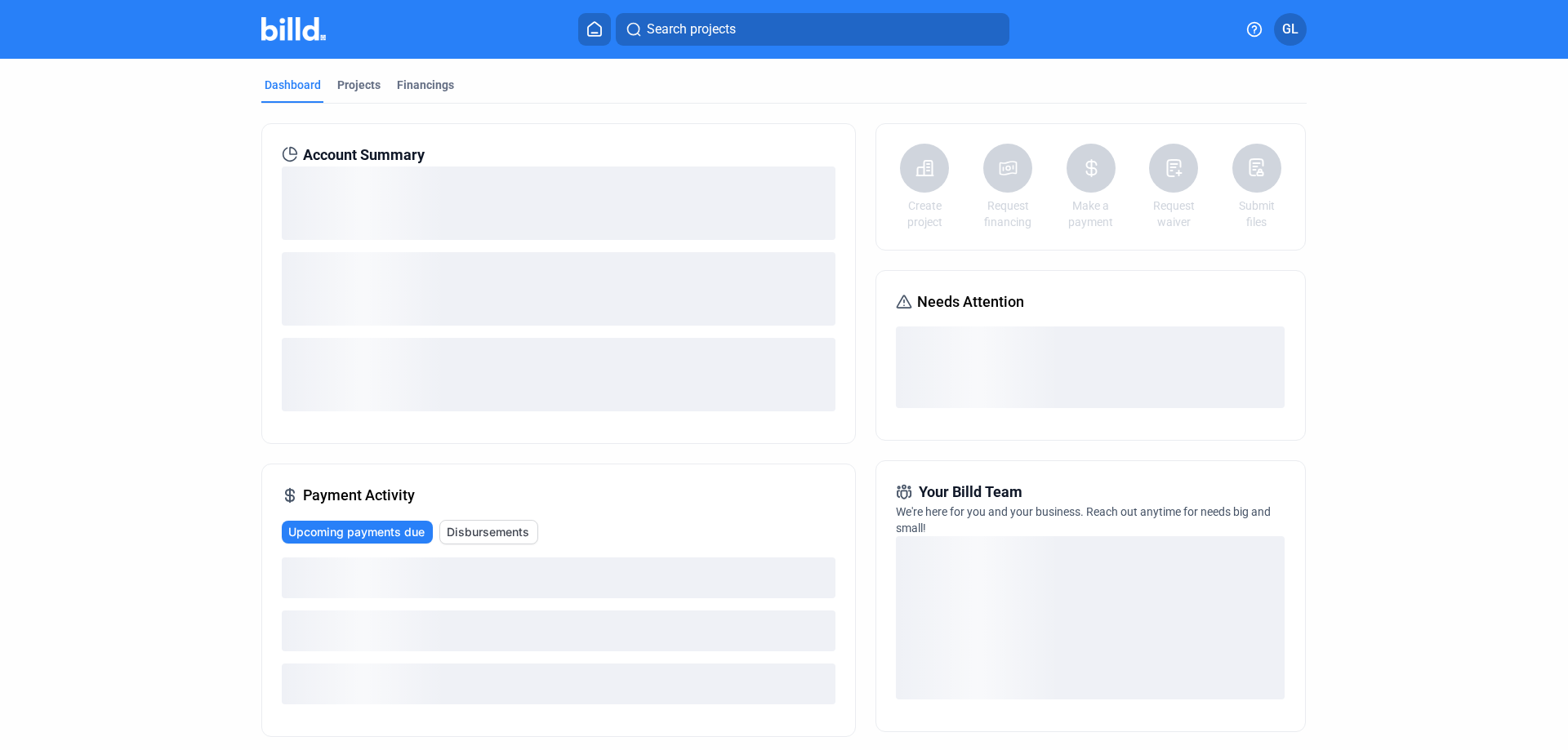
click at [358, 93] on div "Projects" at bounding box center [359, 85] width 43 height 17
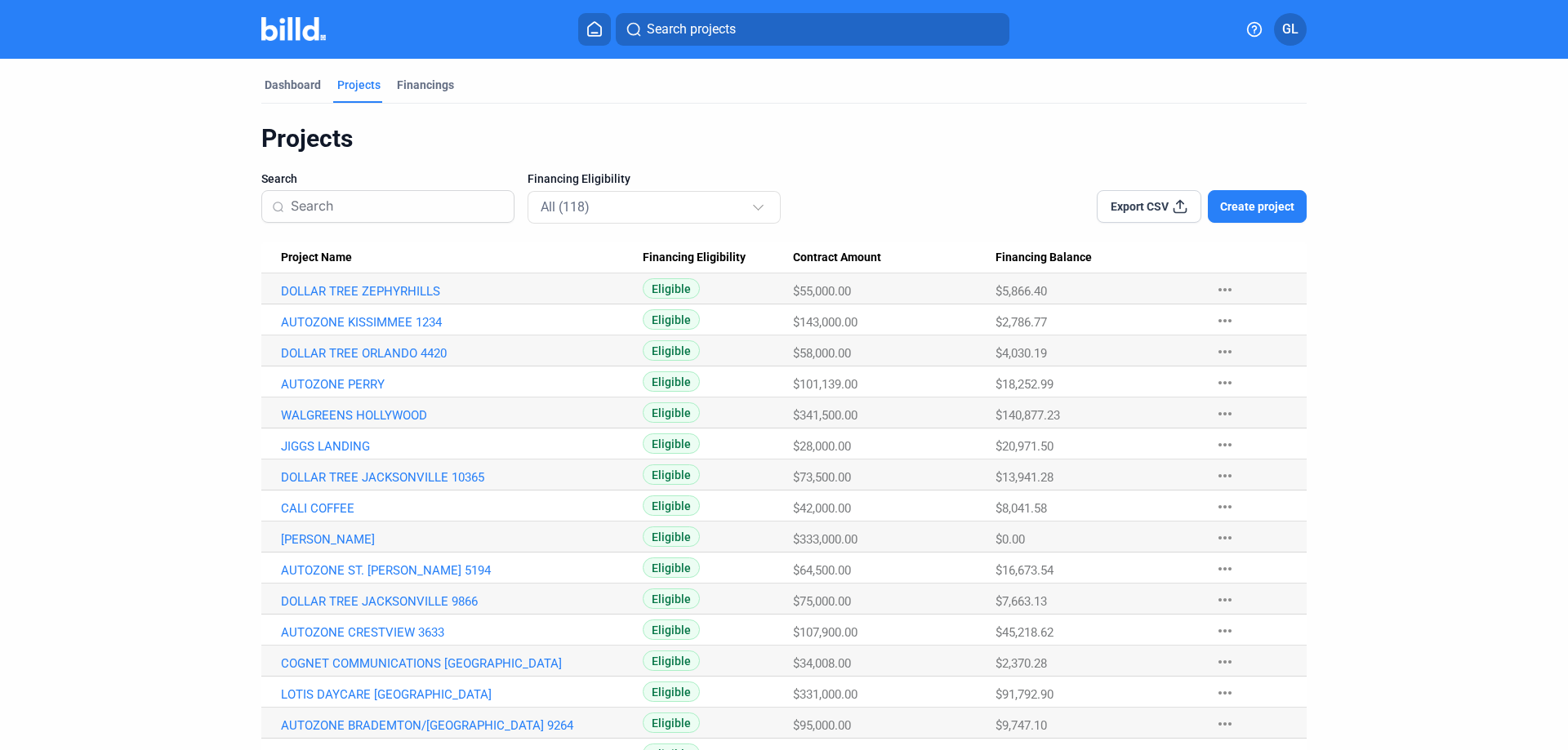
click at [382, 214] on input at bounding box center [397, 206] width 213 height 34
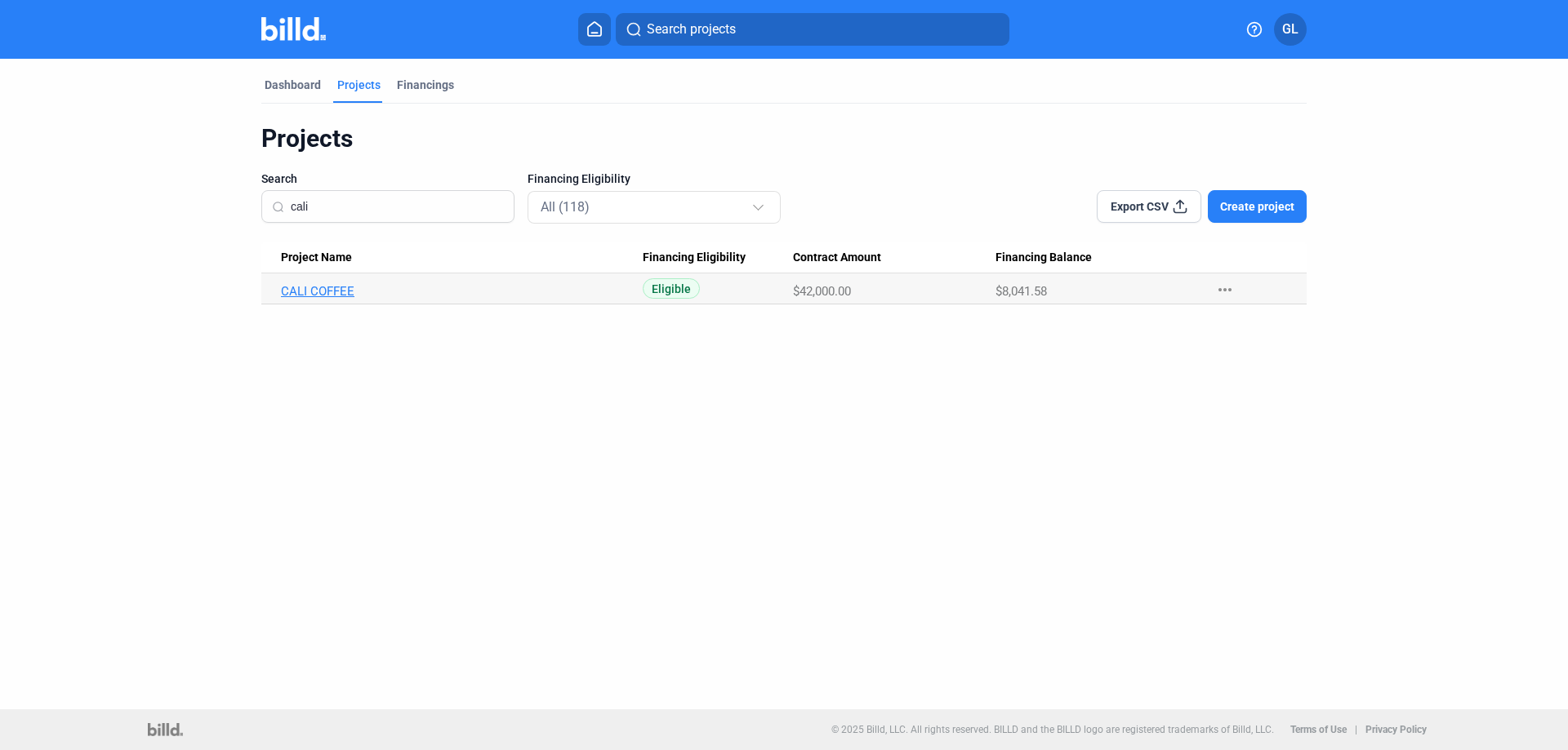
type input "cali"
click at [330, 284] on link "CALI COFFEE" at bounding box center [461, 292] width 361 height 15
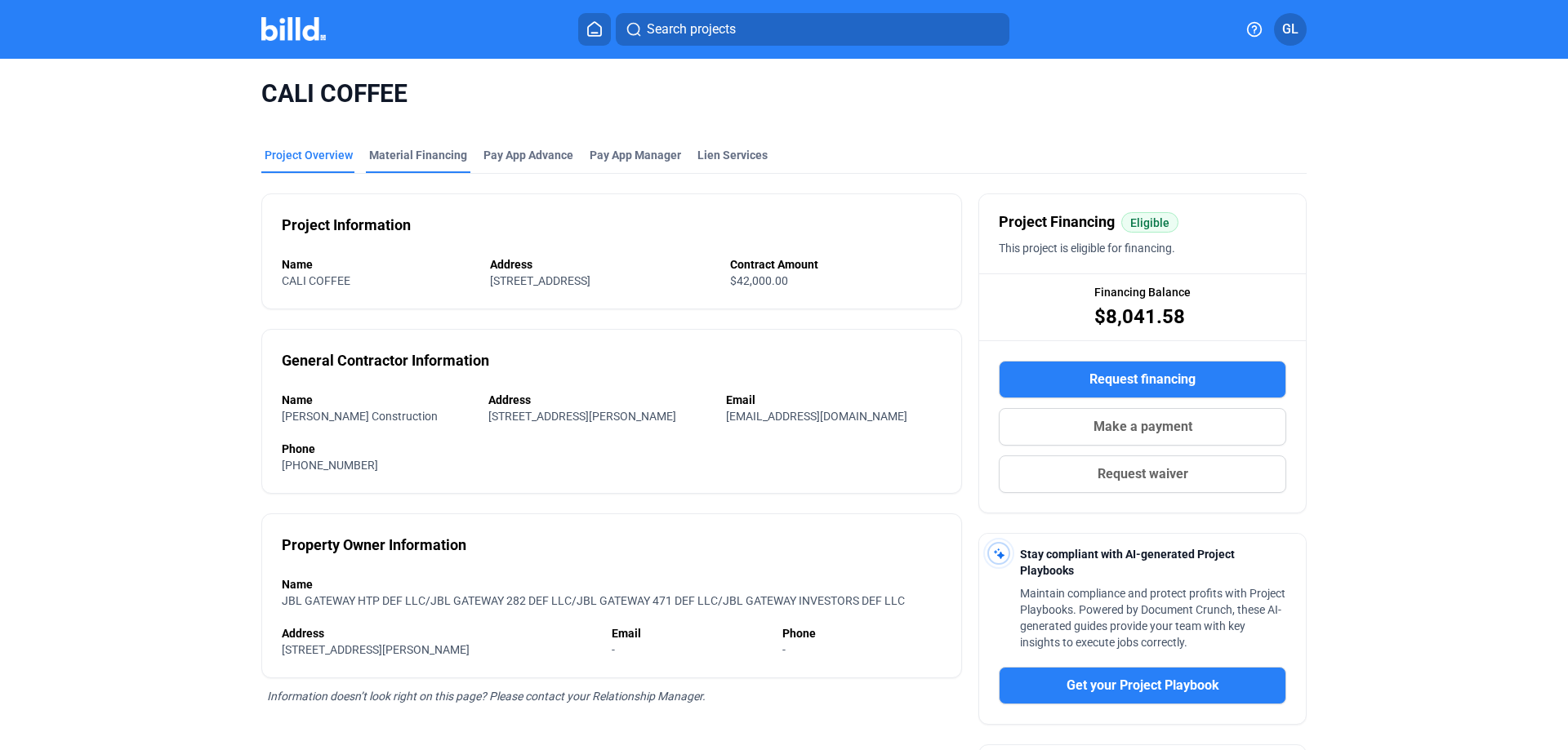
click at [392, 160] on div "Material Financing" at bounding box center [417, 155] width 98 height 17
